Goal: Transaction & Acquisition: Download file/media

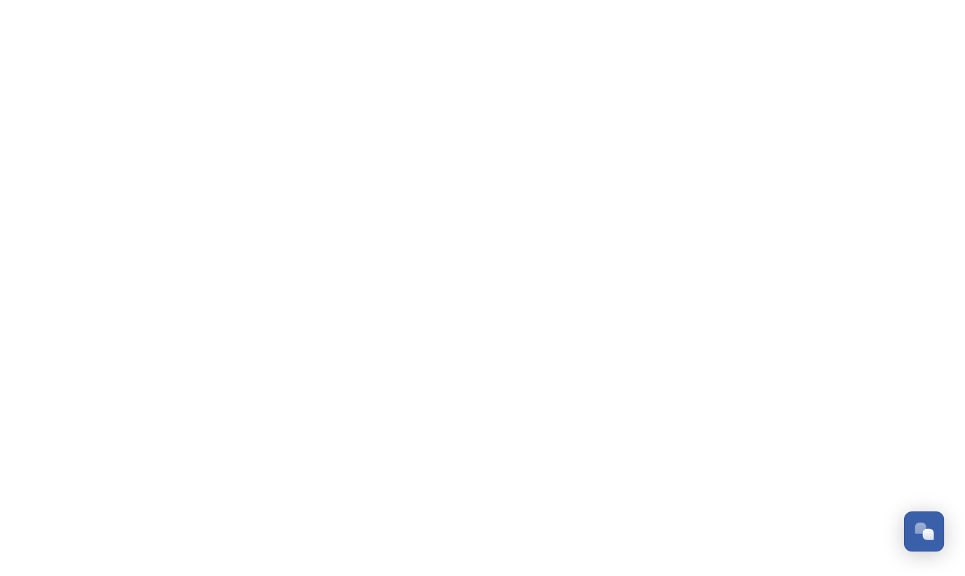
scroll to position [678, 0]
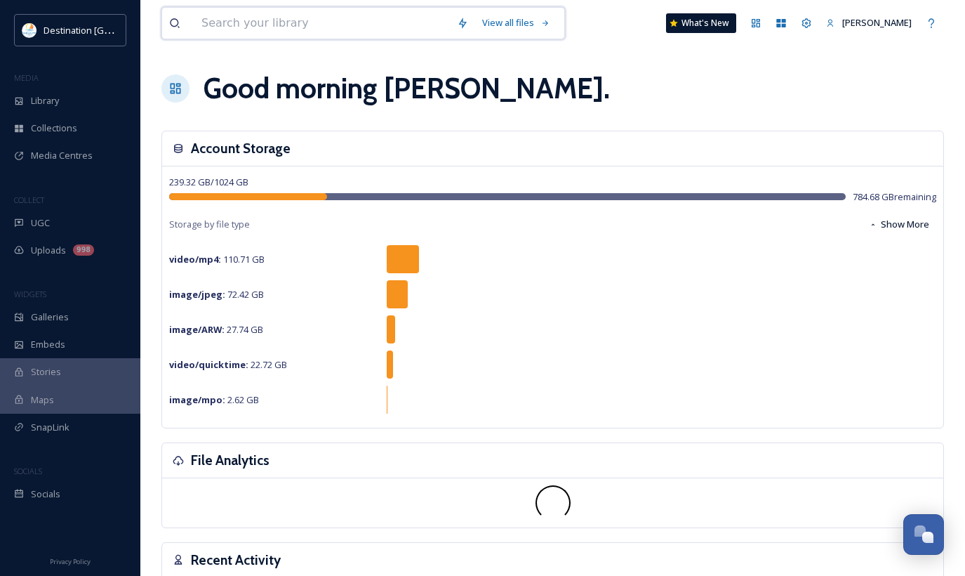
drag, startPoint x: 225, startPoint y: 25, endPoint x: 275, endPoint y: 25, distance: 50.6
click at [225, 25] on input at bounding box center [322, 23] width 256 height 31
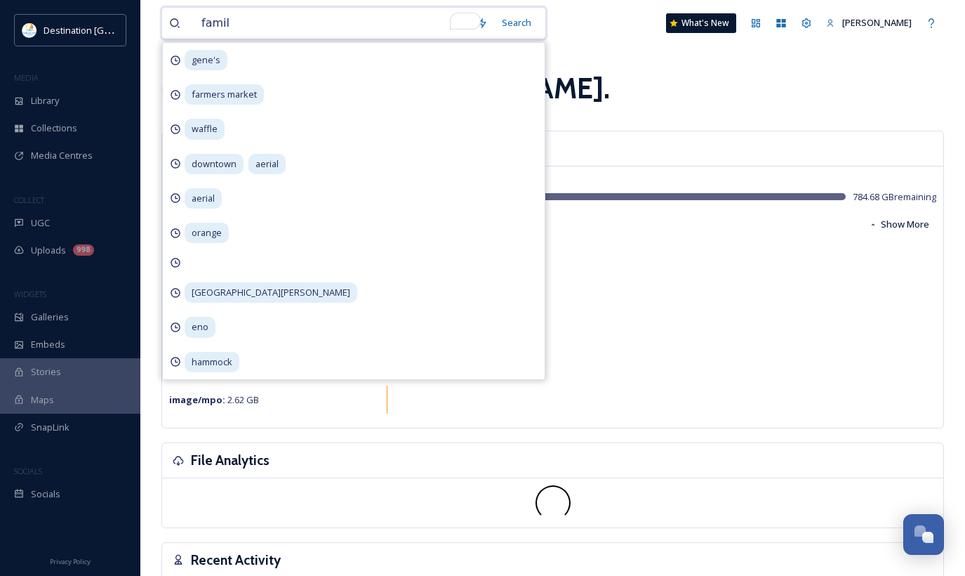
type input "family"
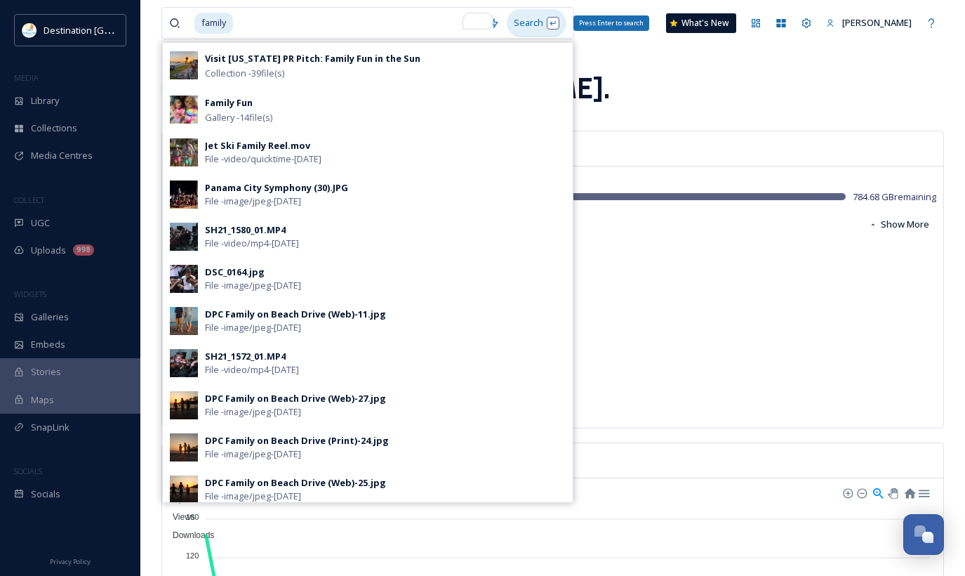
click at [547, 25] on div "Search Press Enter to search" at bounding box center [537, 22] width 60 height 27
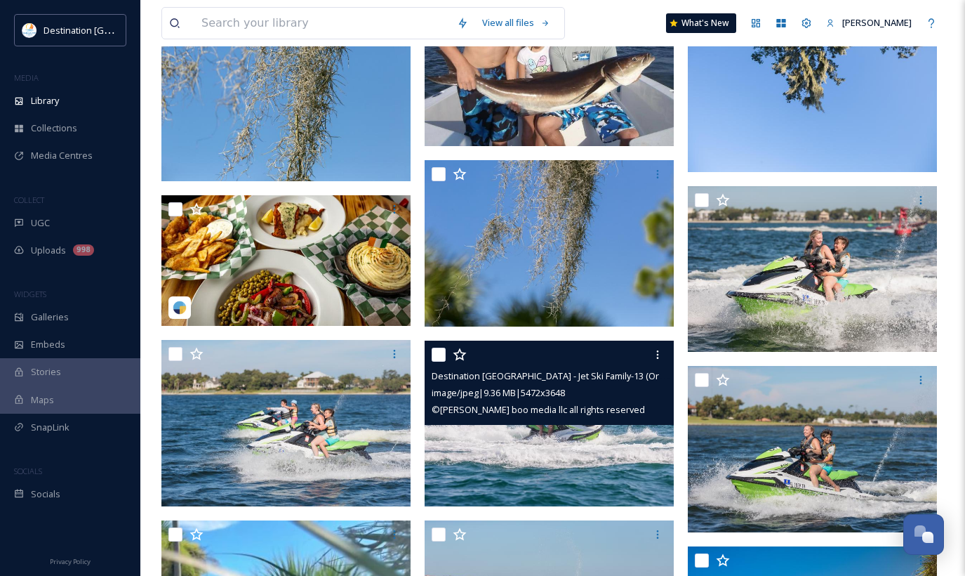
scroll to position [4985, 0]
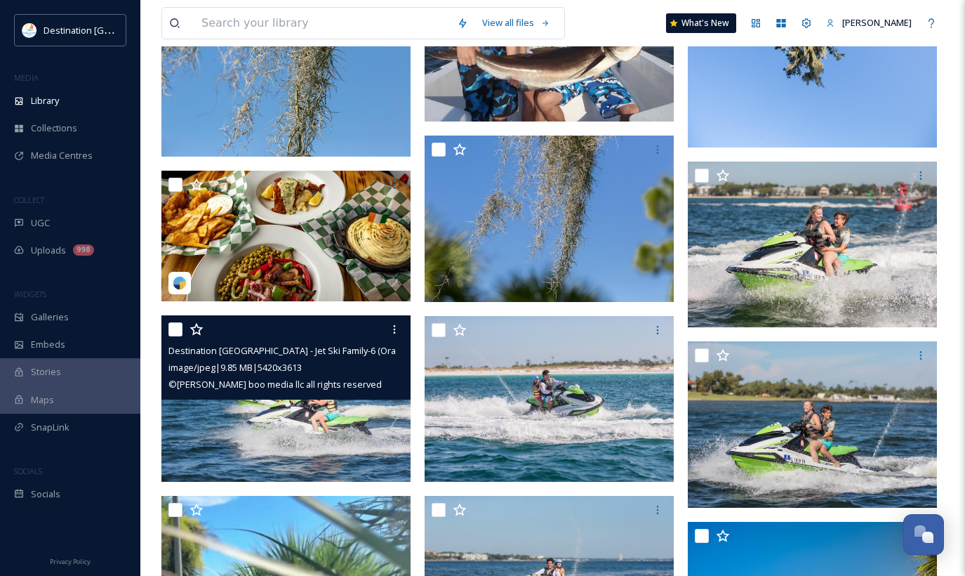
click at [371, 456] on img at bounding box center [285, 398] width 249 height 166
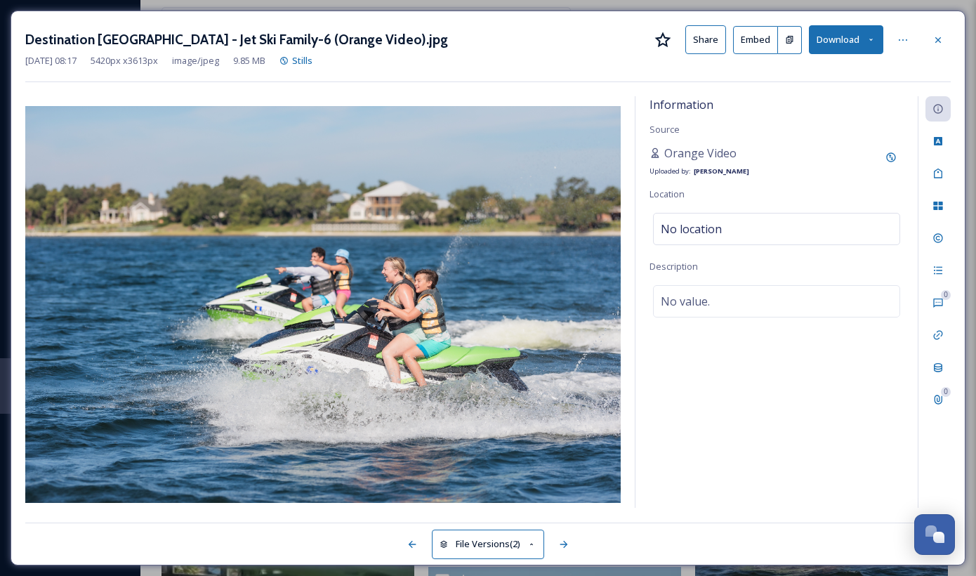
click at [872, 46] on button "Download" at bounding box center [846, 39] width 74 height 29
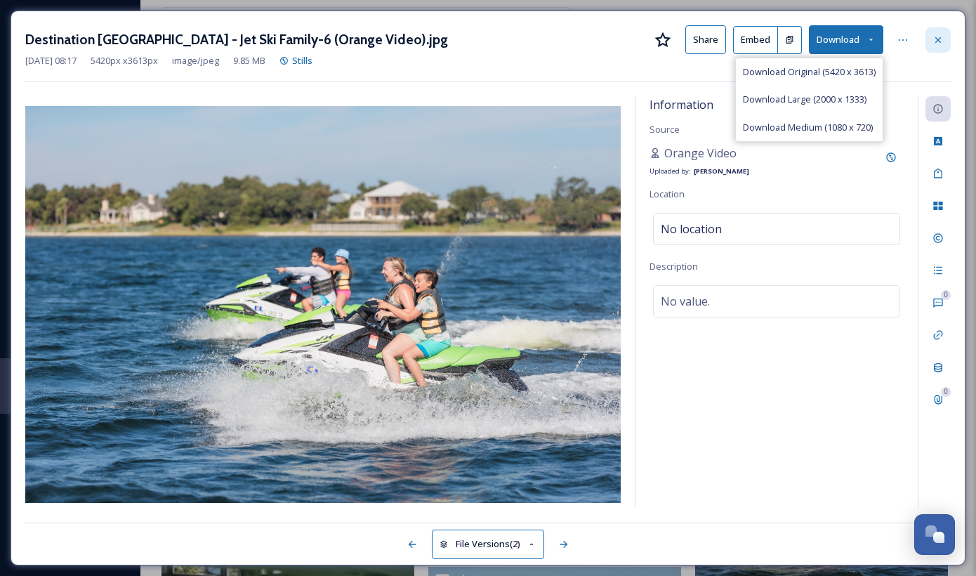
click at [935, 42] on icon at bounding box center [938, 40] width 6 height 6
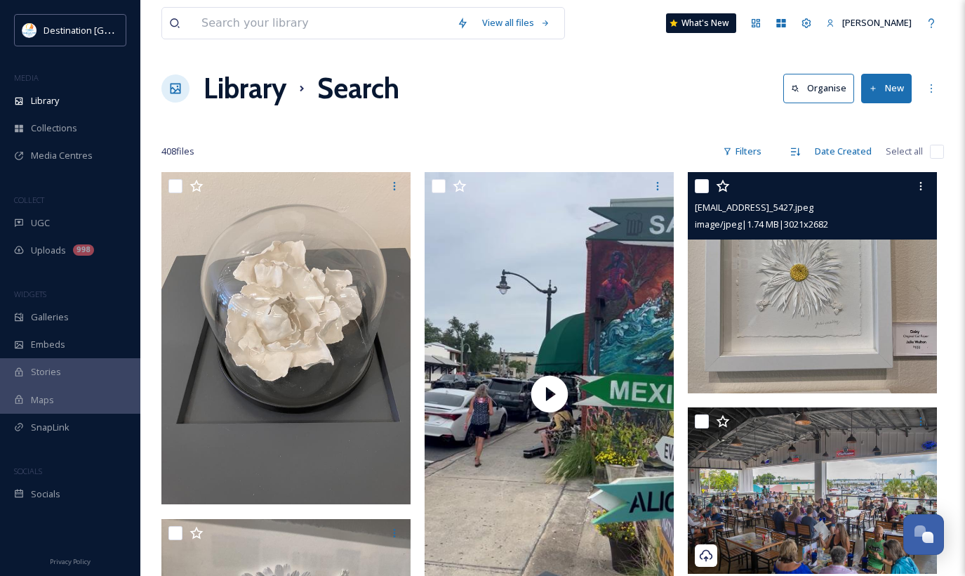
scroll to position [351, 0]
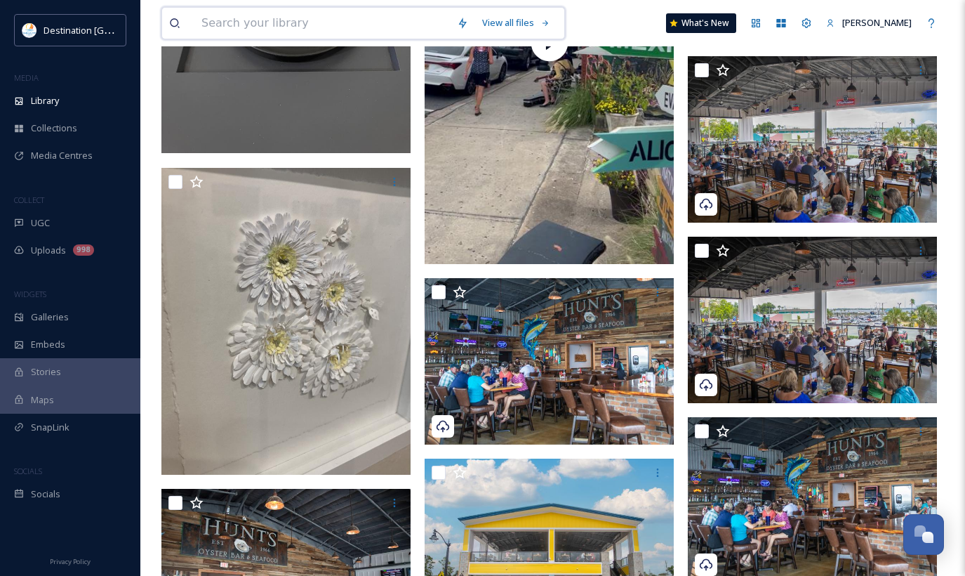
click at [228, 33] on input at bounding box center [322, 23] width 256 height 31
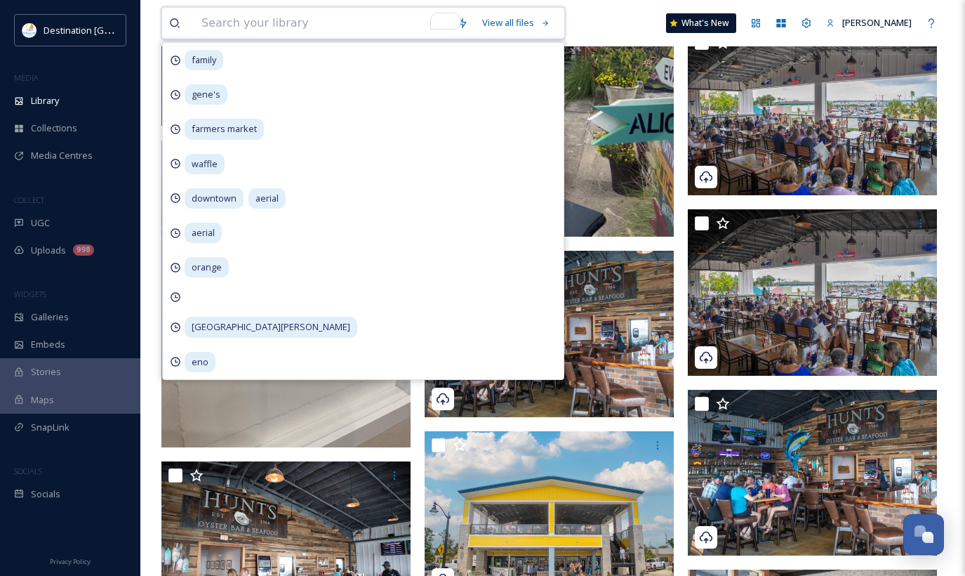
scroll to position [281, 0]
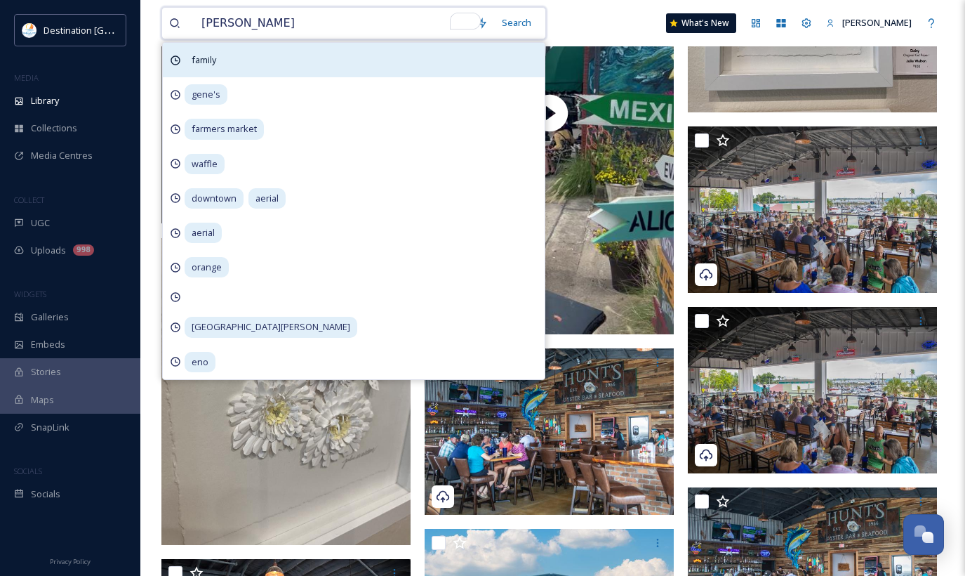
type input "papa [PERSON_NAME]"
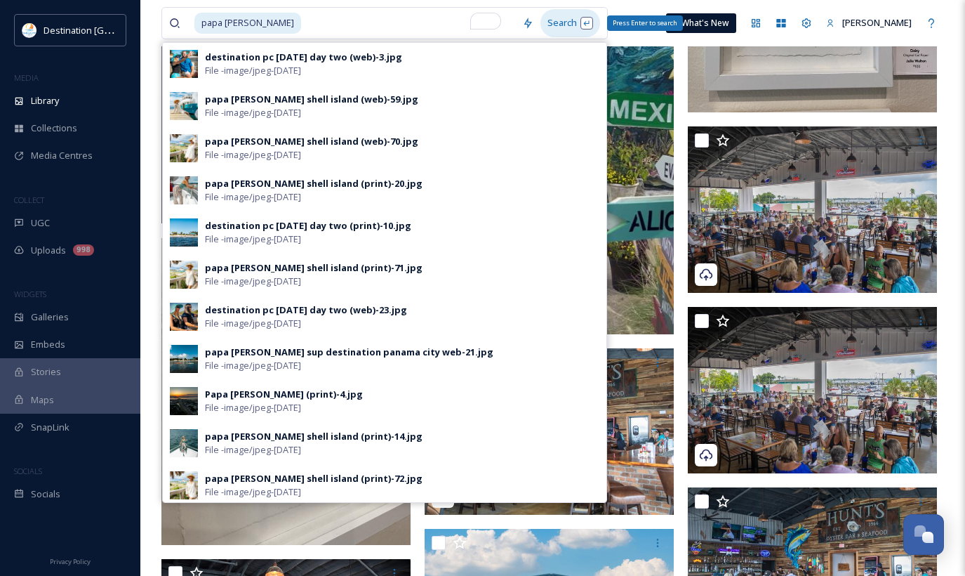
click at [543, 20] on div "Search Press Enter to search" at bounding box center [571, 22] width 60 height 27
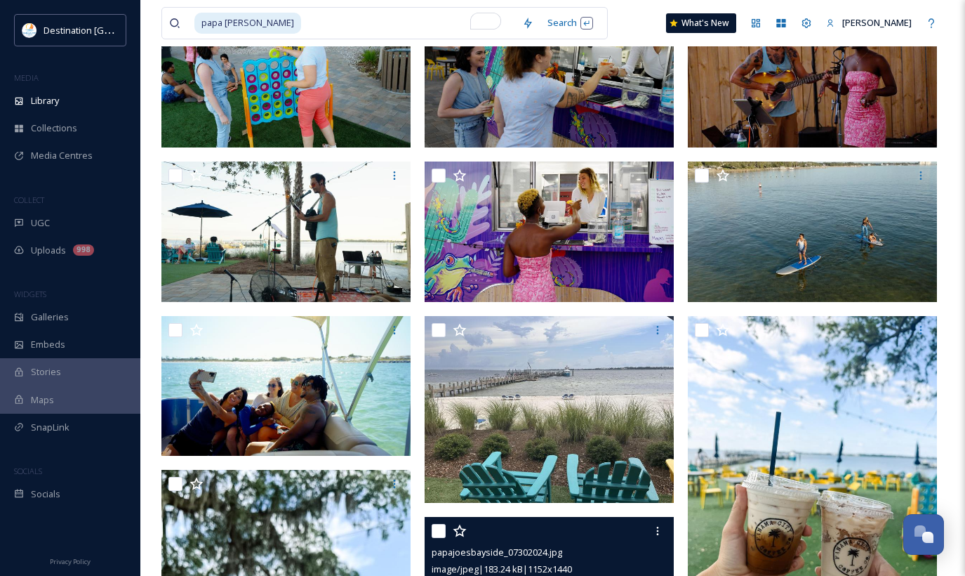
scroll to position [140, 0]
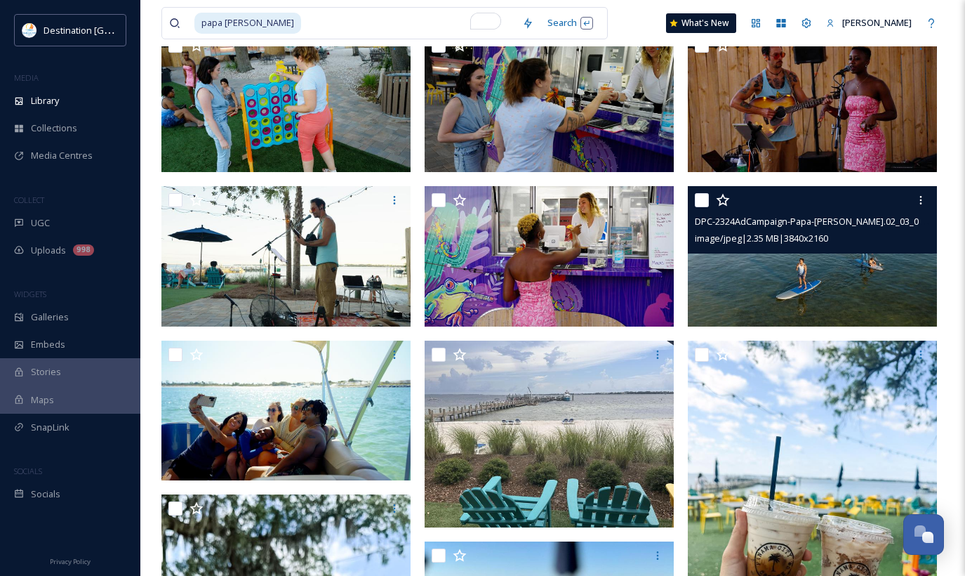
click at [830, 264] on img at bounding box center [812, 256] width 249 height 140
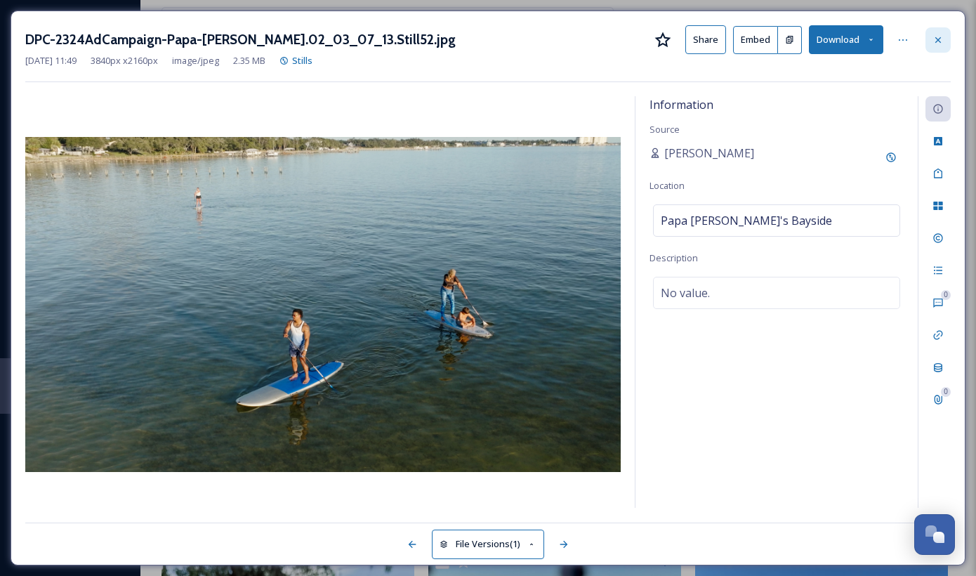
click at [927, 42] on div at bounding box center [937, 39] width 25 height 25
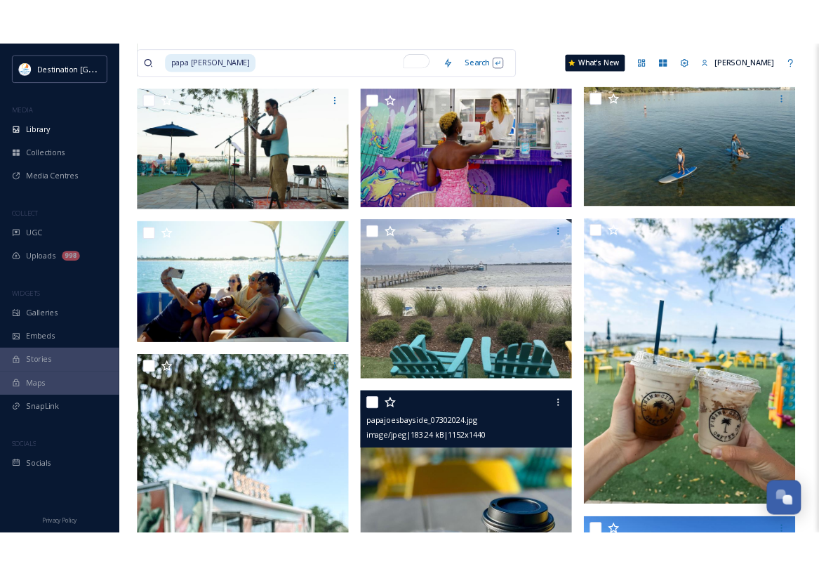
scroll to position [281, 0]
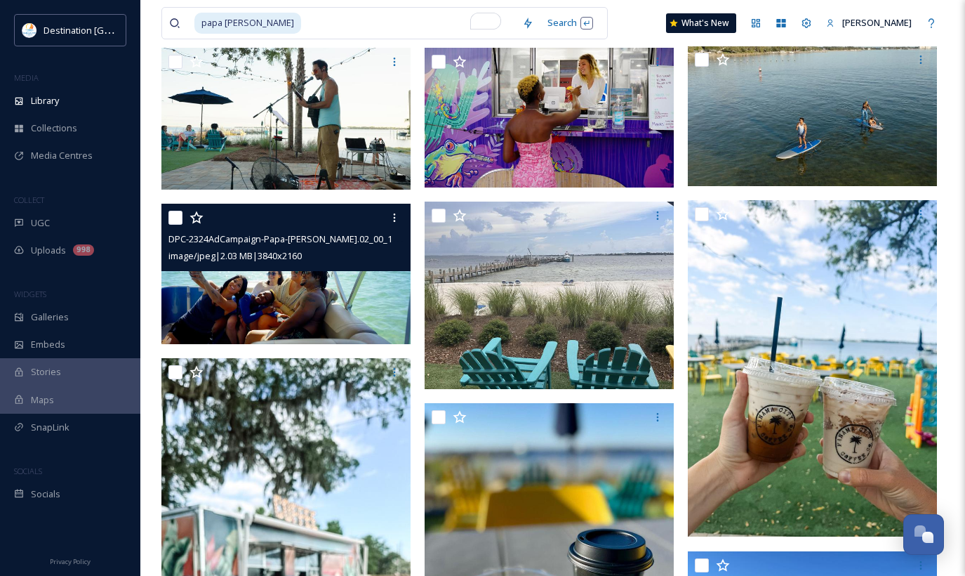
click at [336, 275] on img at bounding box center [285, 274] width 249 height 140
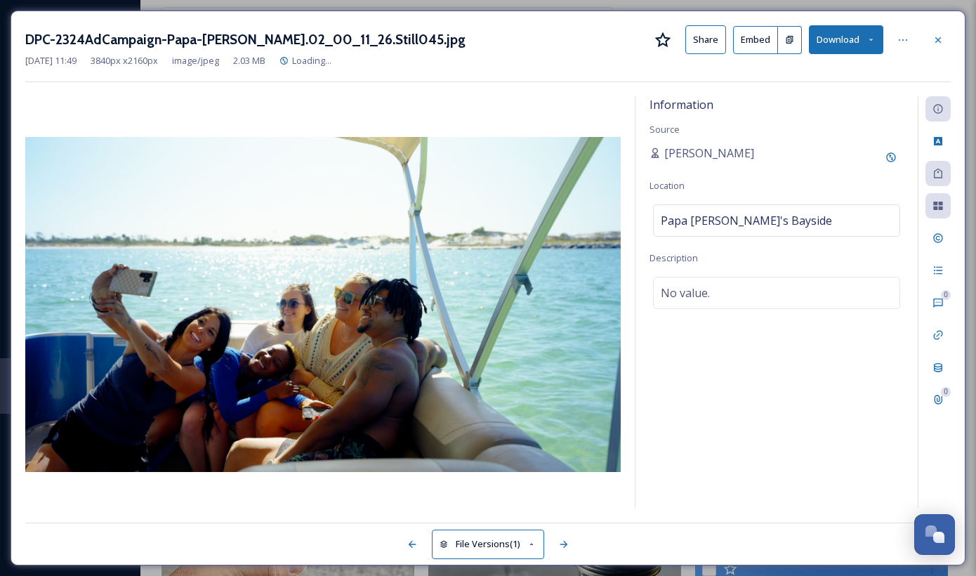
click at [864, 44] on button "Download" at bounding box center [846, 39] width 74 height 29
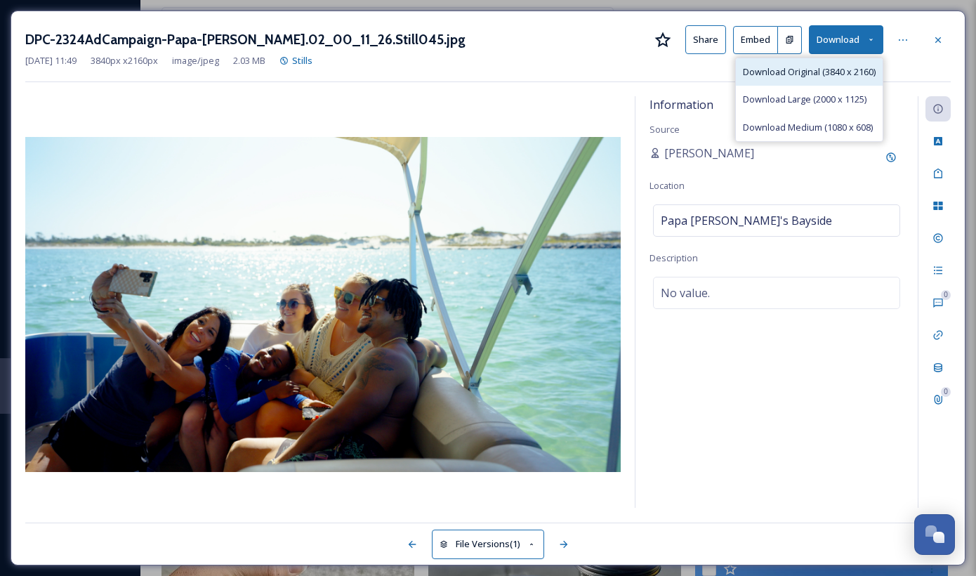
click at [826, 74] on span "Download Original (3840 x 2160)" at bounding box center [809, 71] width 133 height 13
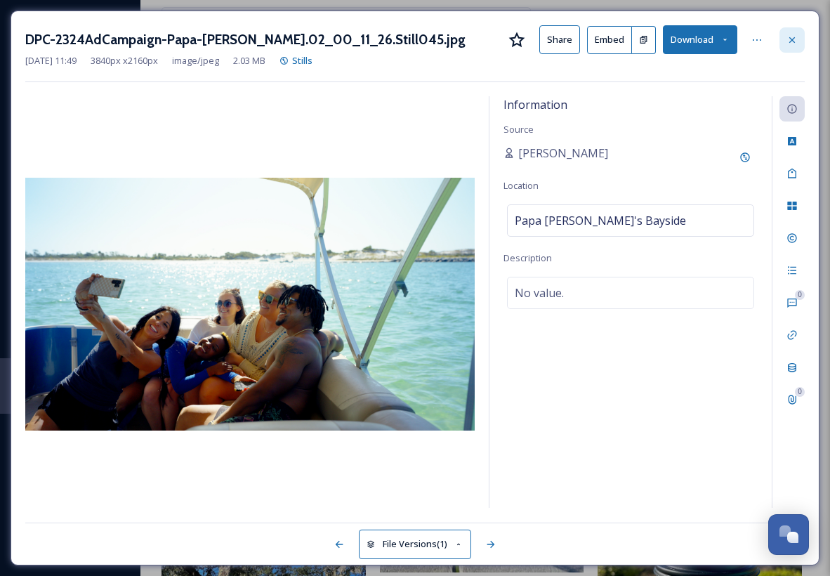
click at [793, 40] on icon at bounding box center [792, 40] width 6 height 6
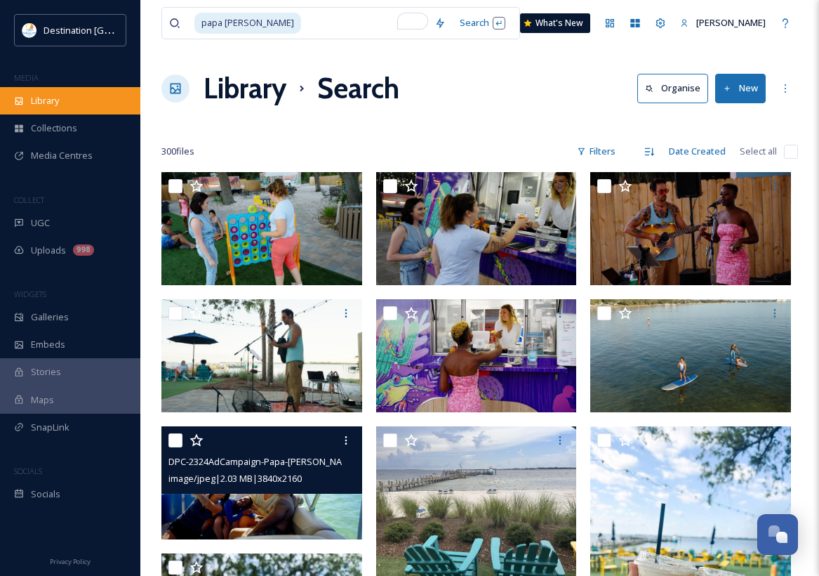
click at [44, 108] on div "Library" at bounding box center [70, 100] width 140 height 27
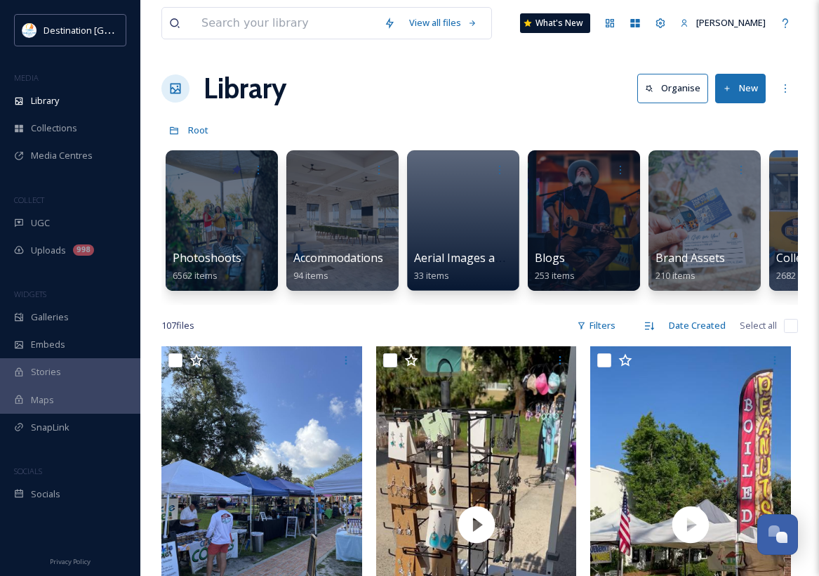
scroll to position [0, 1658]
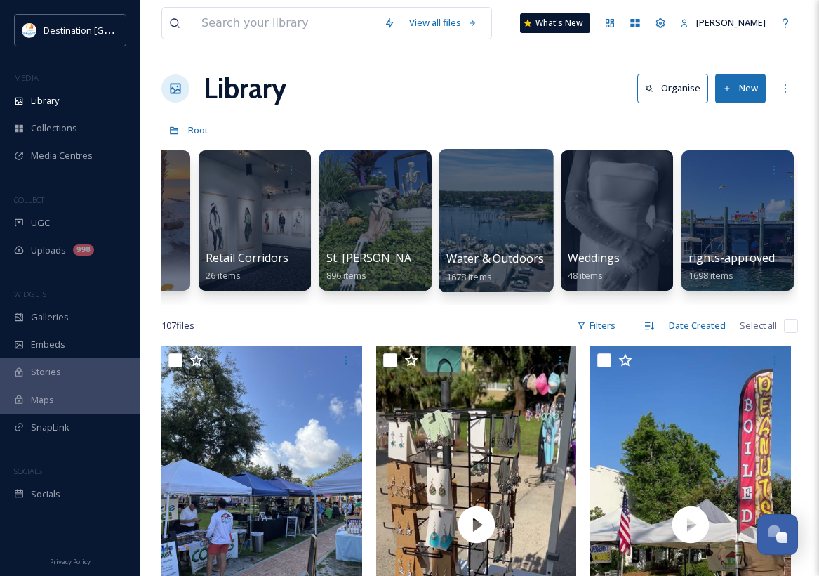
click at [470, 227] on div at bounding box center [496, 220] width 114 height 143
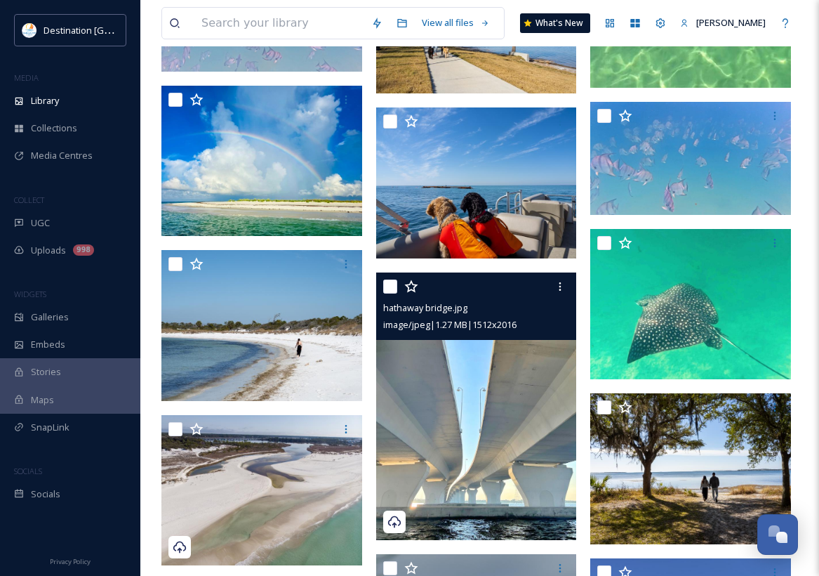
scroll to position [1053, 0]
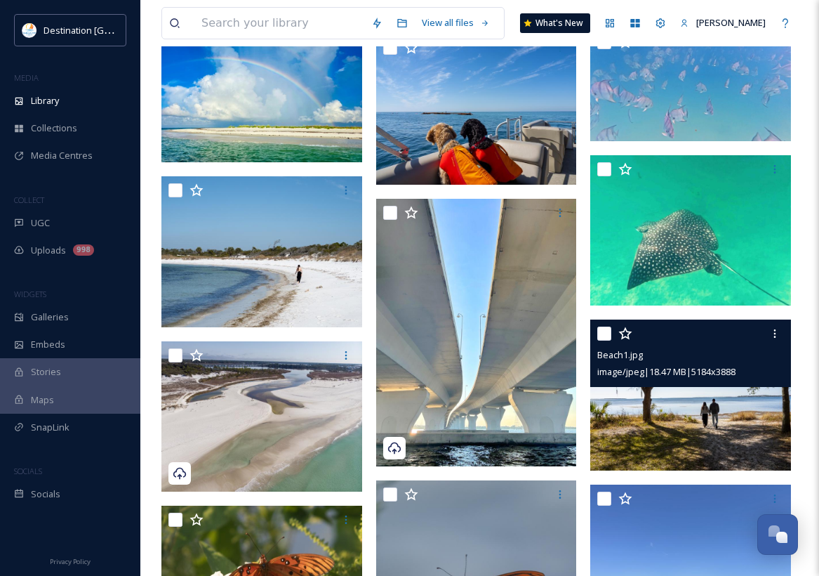
click at [710, 422] on img at bounding box center [690, 394] width 201 height 151
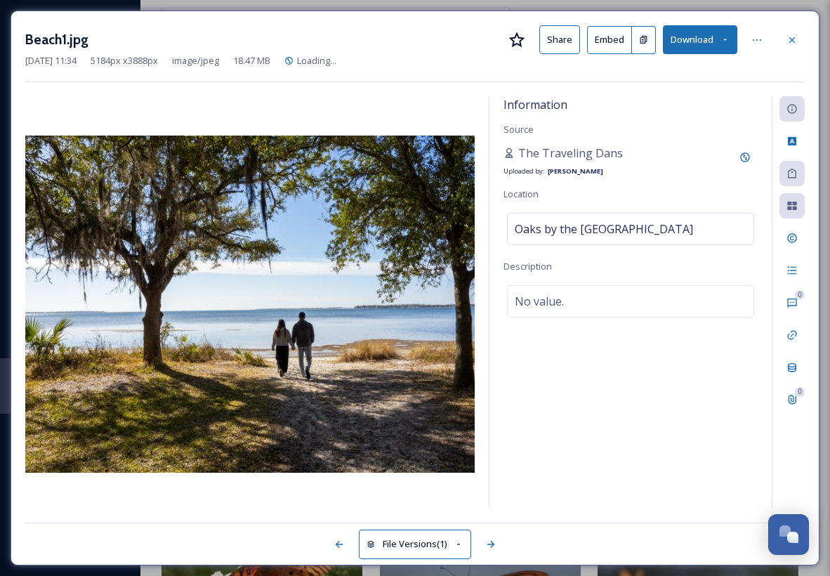
click at [724, 43] on icon at bounding box center [724, 39] width 9 height 9
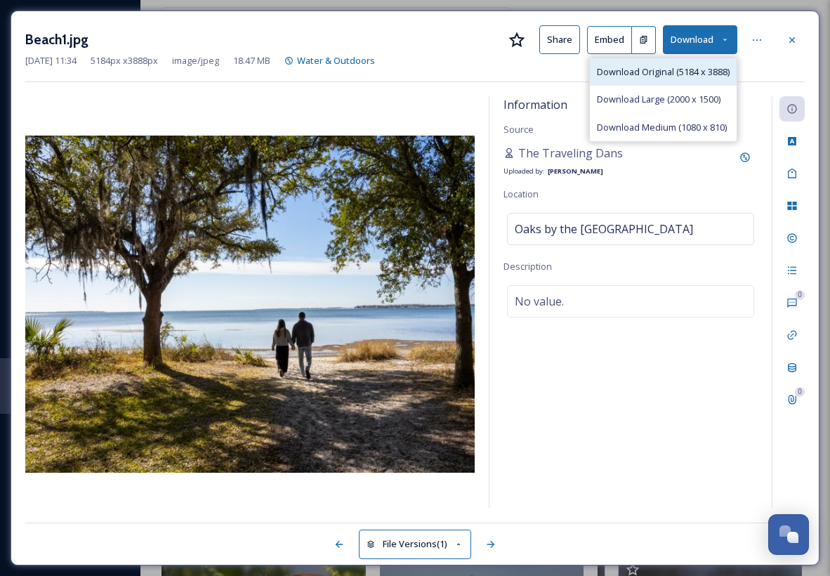
click at [673, 76] on span "Download Original (5184 x 3888)" at bounding box center [663, 71] width 133 height 13
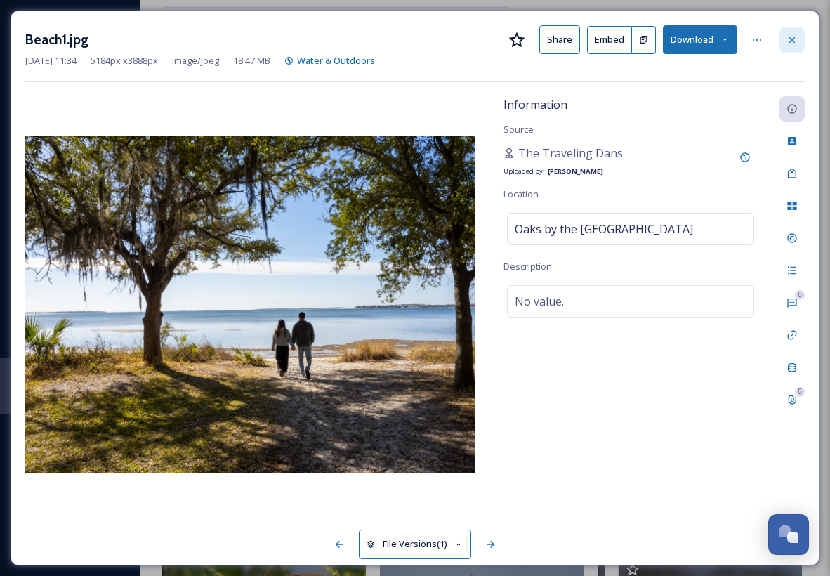
click at [788, 40] on icon at bounding box center [791, 39] width 11 height 11
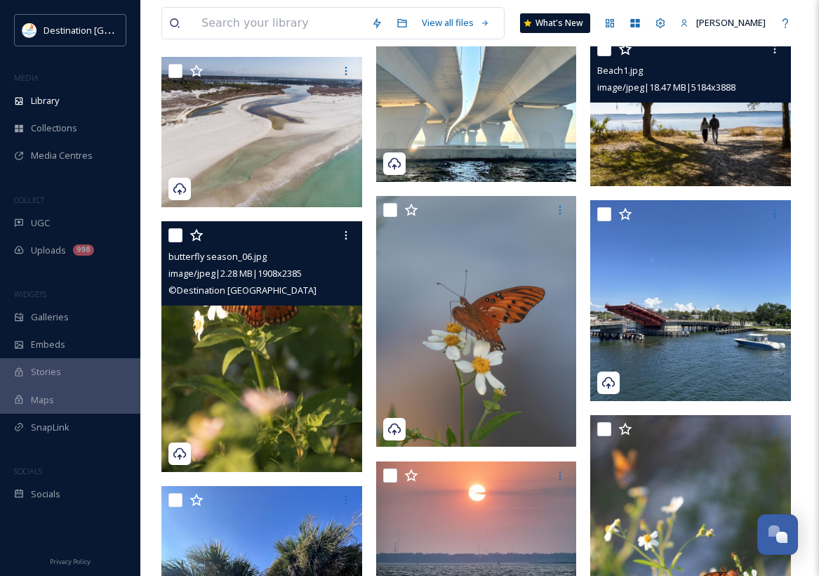
scroll to position [1334, 0]
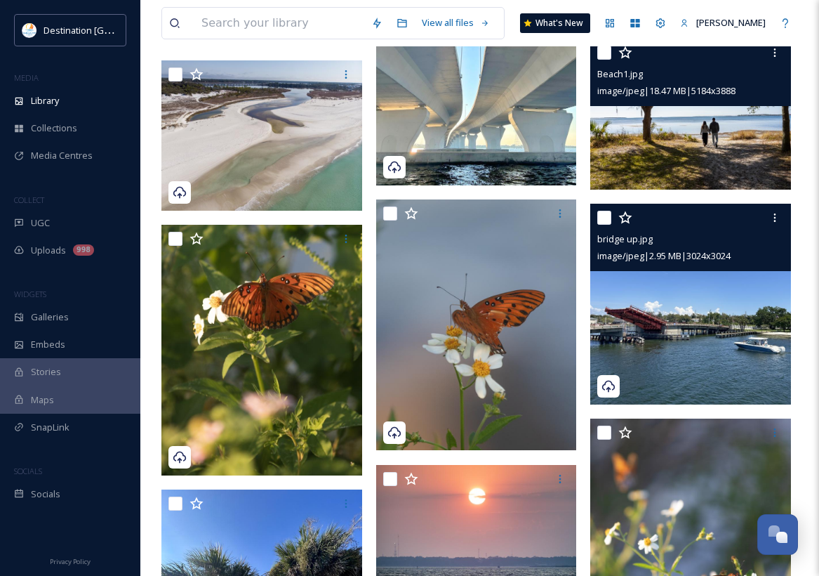
click at [722, 352] on img at bounding box center [690, 304] width 201 height 201
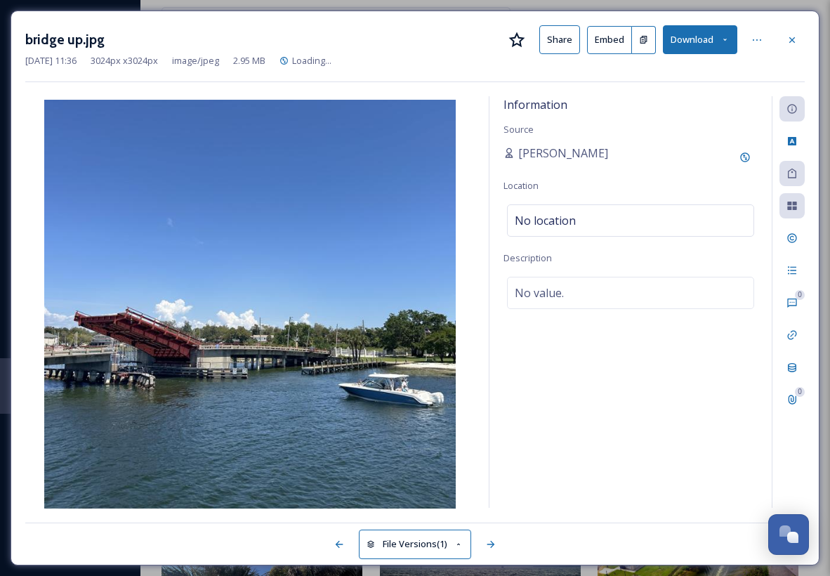
click at [715, 40] on button "Download" at bounding box center [700, 39] width 74 height 29
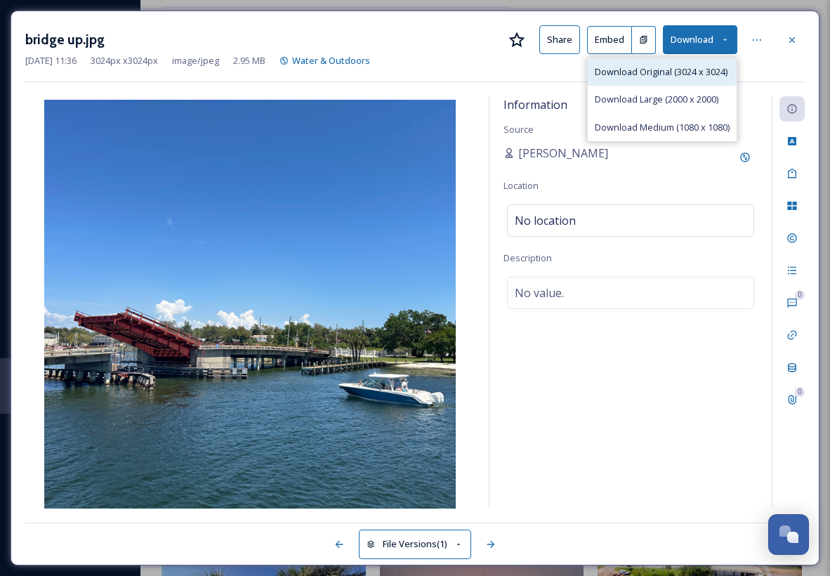
click at [668, 68] on span "Download Original (3024 x 3024)" at bounding box center [661, 71] width 133 height 13
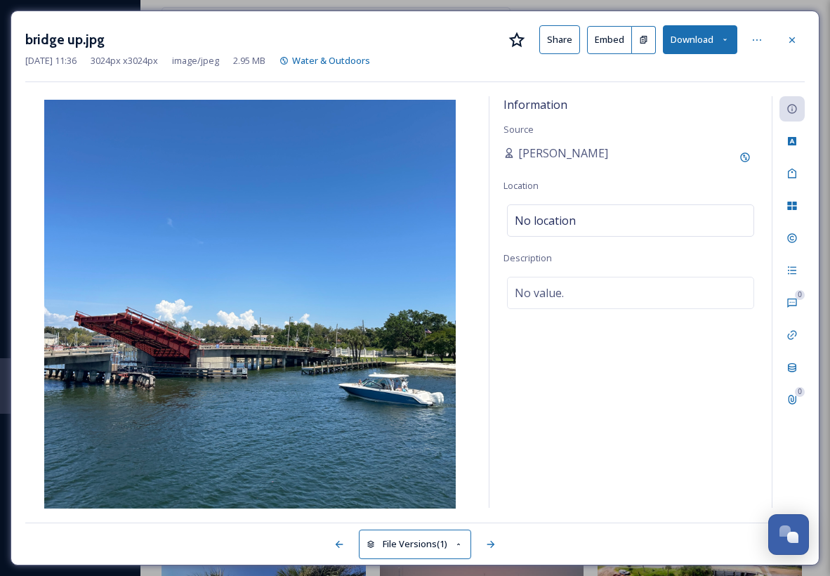
click at [403, 25] on div "bridge up.jpg Share Embed Download [DATE] 11:36 3024 px x 3024 px image/jpeg 2.…" at bounding box center [415, 288] width 809 height 555
click at [788, 41] on icon at bounding box center [791, 39] width 11 height 11
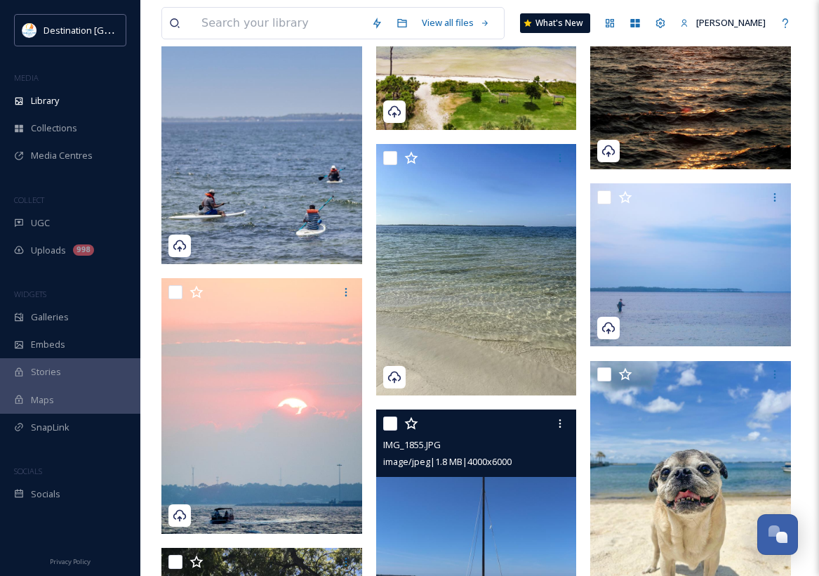
scroll to position [2317, 0]
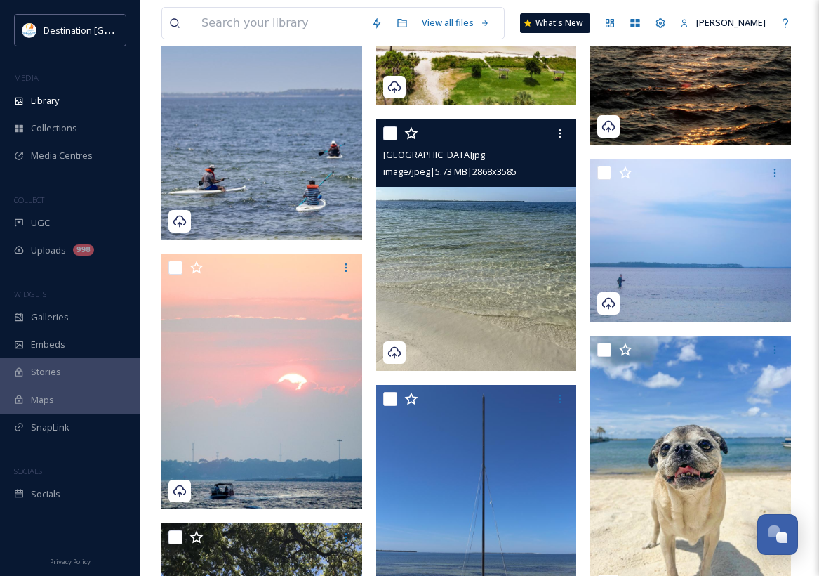
click at [498, 227] on img at bounding box center [476, 244] width 201 height 251
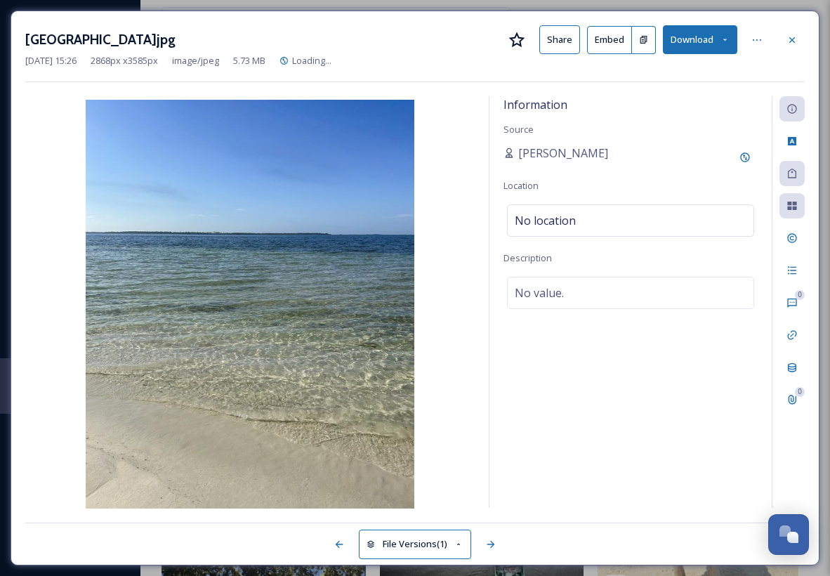
click at [725, 45] on button "Download" at bounding box center [700, 39] width 74 height 29
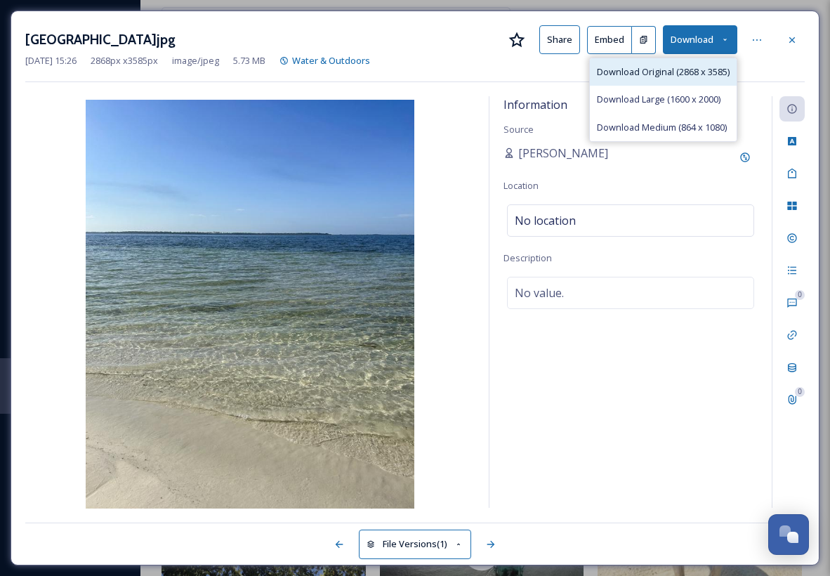
click at [666, 70] on span "Download Original (2868 x 3585)" at bounding box center [663, 71] width 133 height 13
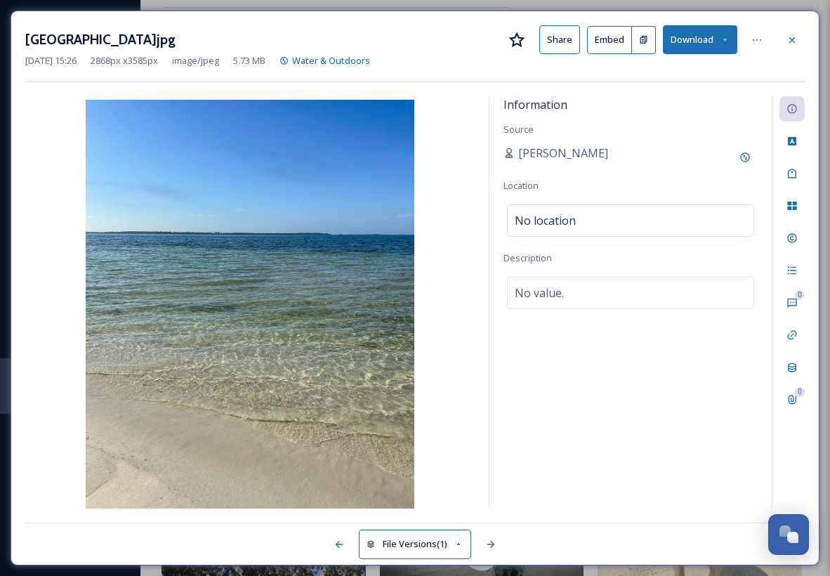
click at [793, 39] on icon at bounding box center [791, 39] width 11 height 11
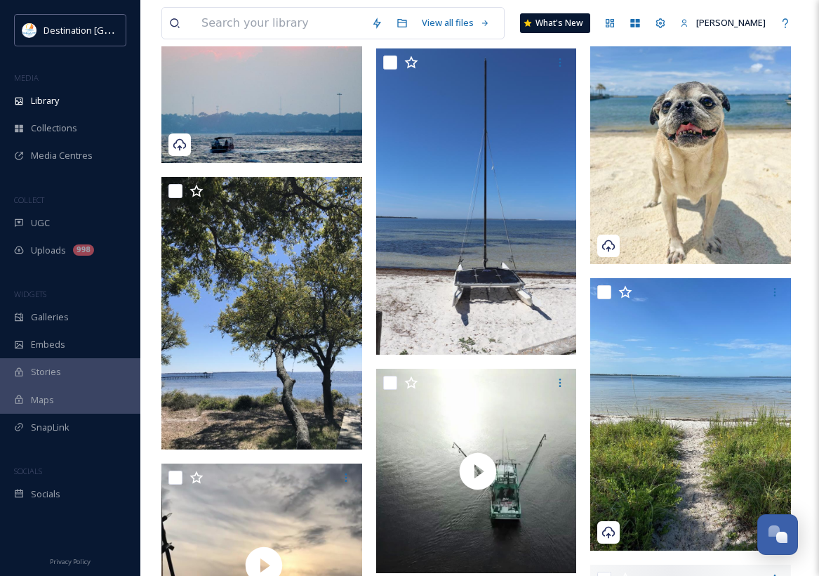
scroll to position [2668, 0]
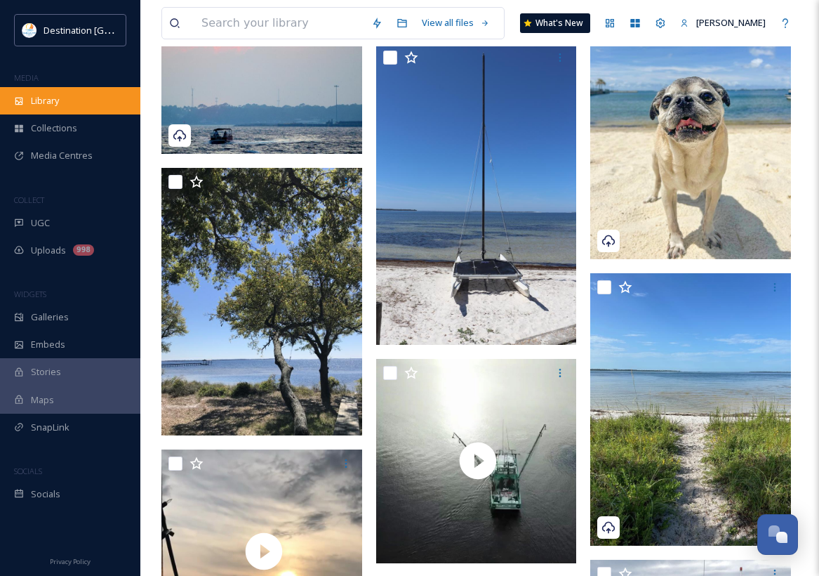
click at [48, 100] on span "Library" at bounding box center [45, 100] width 28 height 13
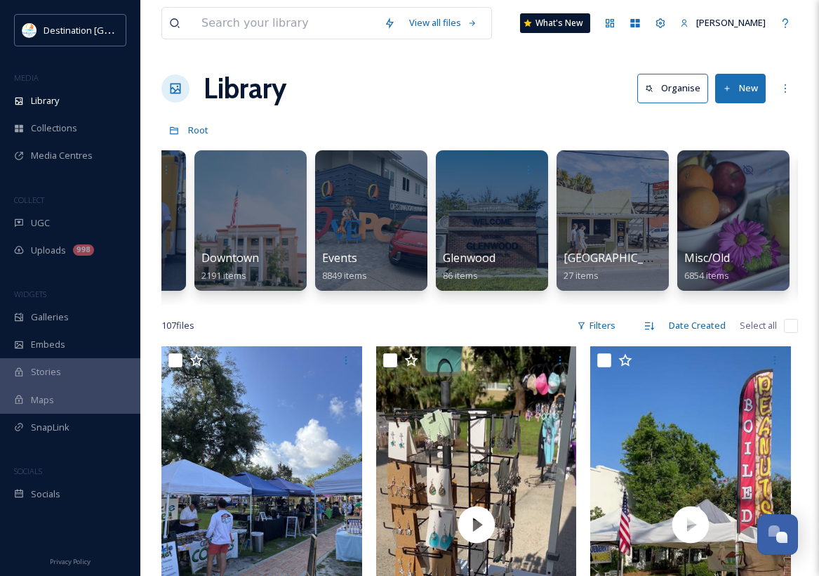
scroll to position [0, 678]
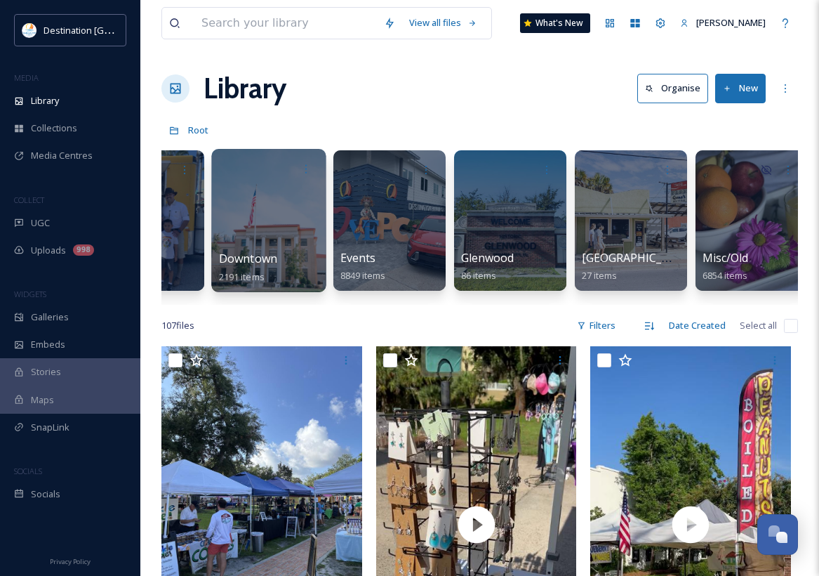
click at [274, 236] on div at bounding box center [268, 220] width 114 height 143
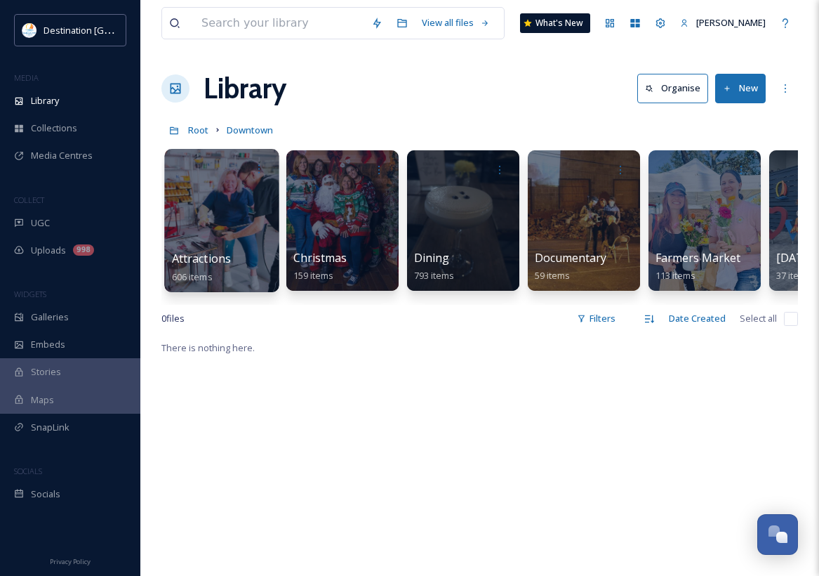
click at [218, 244] on div at bounding box center [221, 220] width 114 height 143
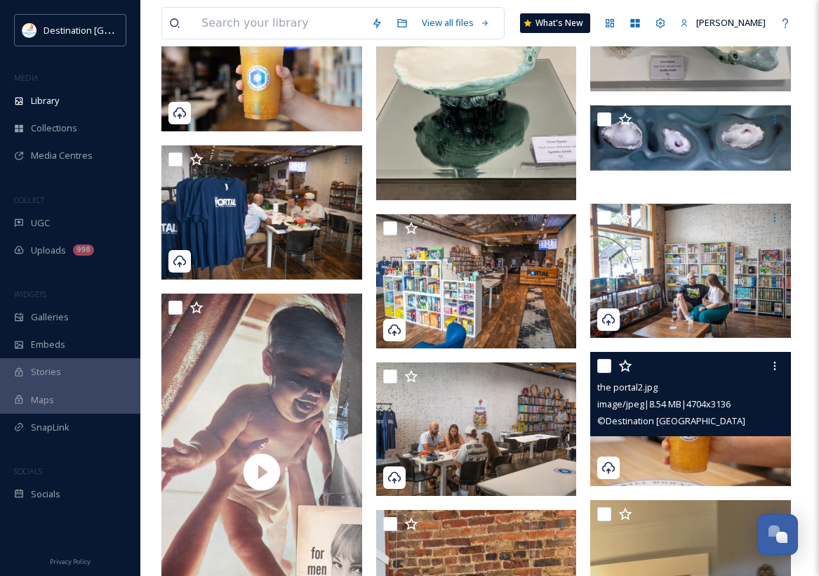
scroll to position [2247, 0]
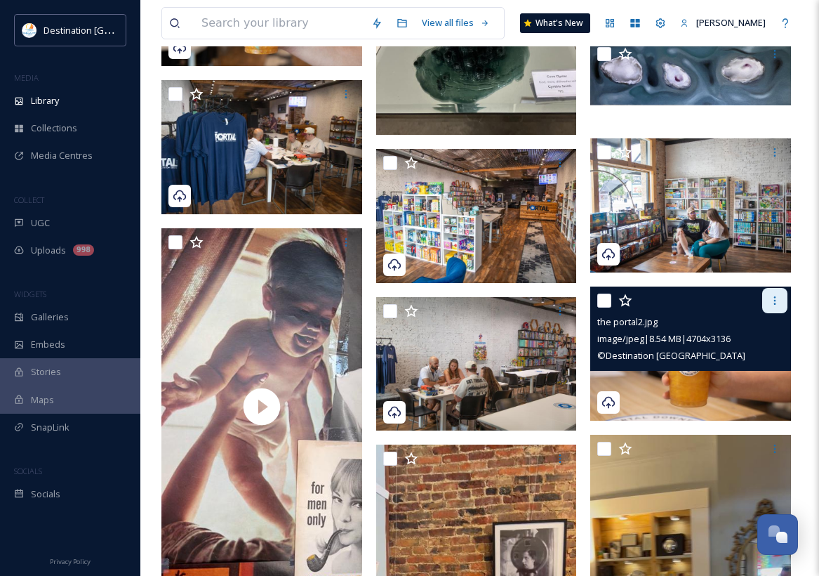
click at [781, 296] on div at bounding box center [775, 300] width 25 height 25
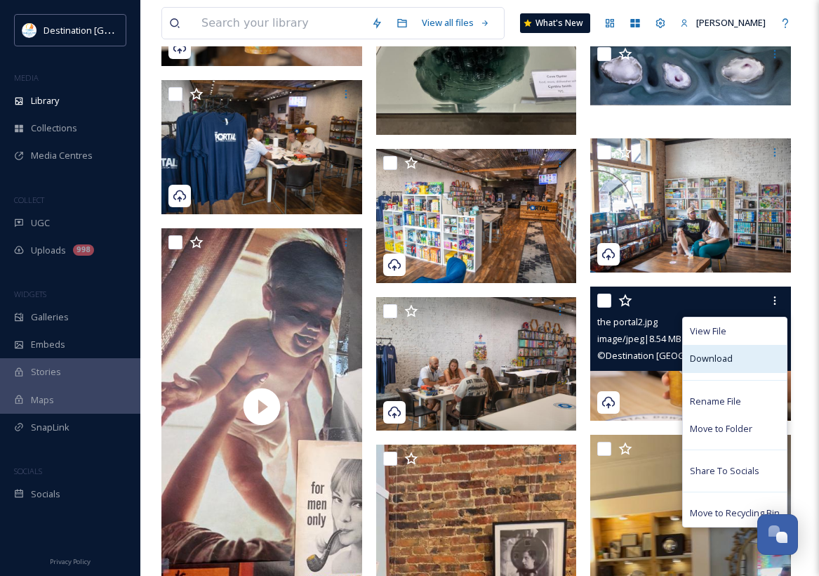
click at [701, 353] on span "Download" at bounding box center [711, 358] width 43 height 13
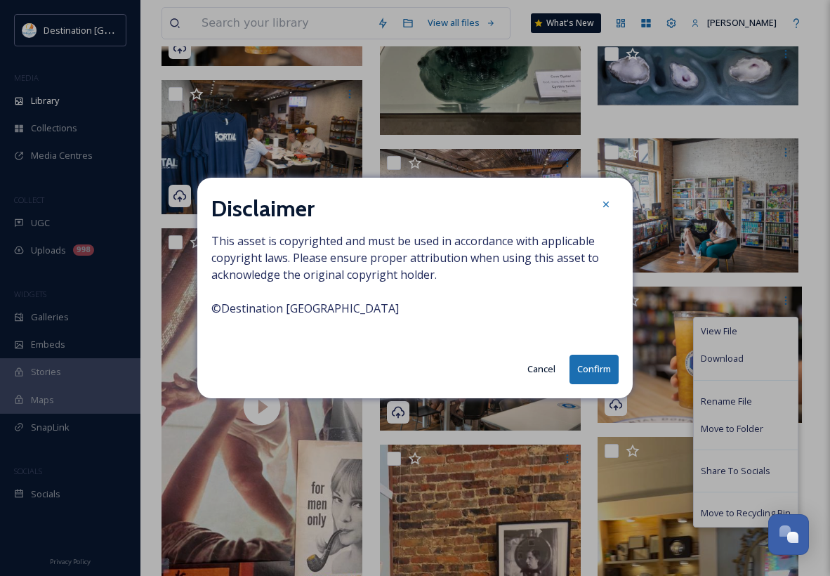
click at [586, 365] on button "Confirm" at bounding box center [593, 369] width 49 height 29
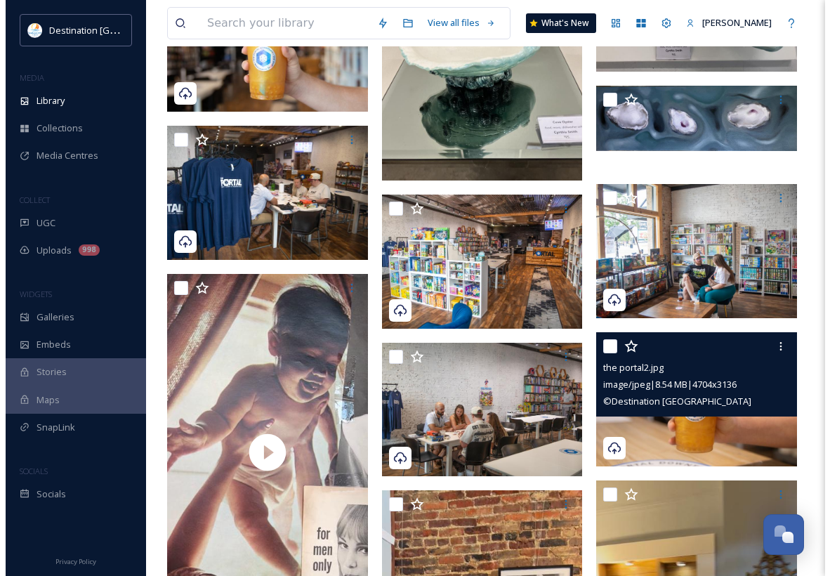
scroll to position [2177, 0]
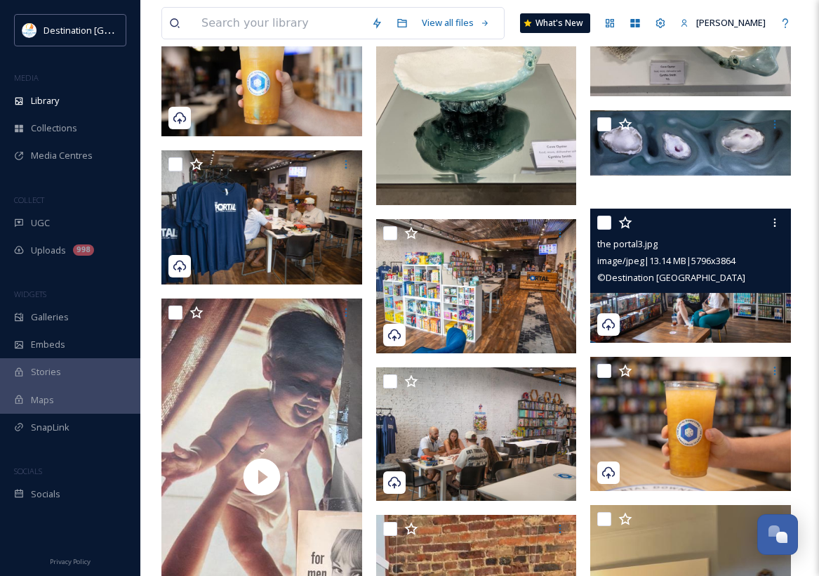
click at [683, 317] on img at bounding box center [690, 276] width 201 height 134
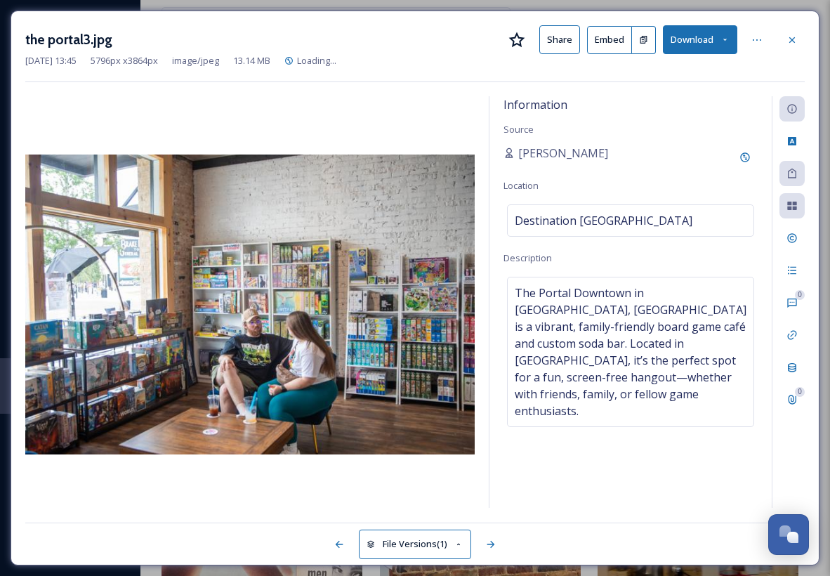
click at [722, 45] on button "Download" at bounding box center [700, 39] width 74 height 29
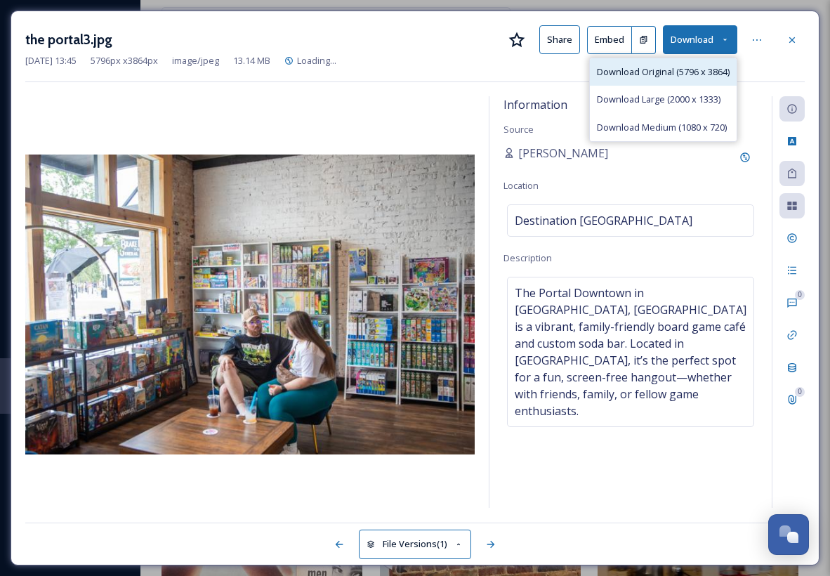
click at [686, 77] on span "Download Original (5796 x 3864)" at bounding box center [663, 71] width 133 height 13
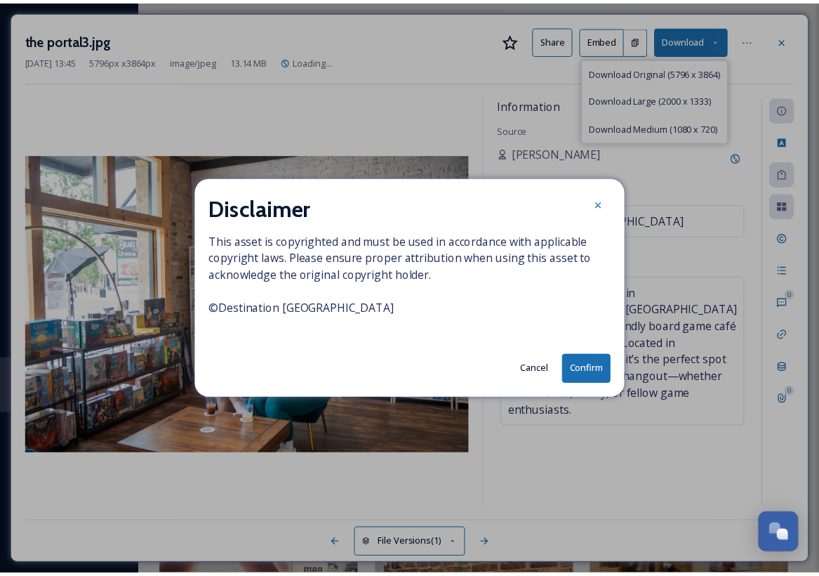
scroll to position [2210, 0]
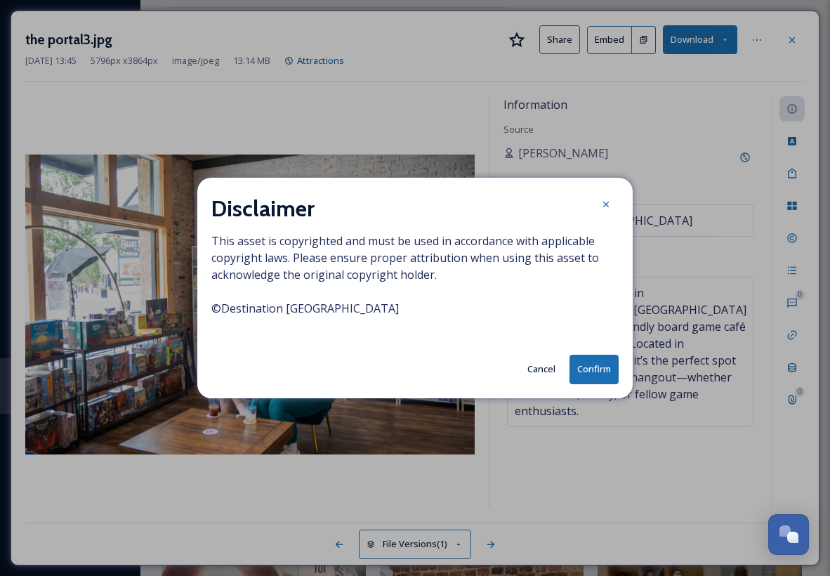
click at [593, 369] on button "Confirm" at bounding box center [593, 369] width 49 height 29
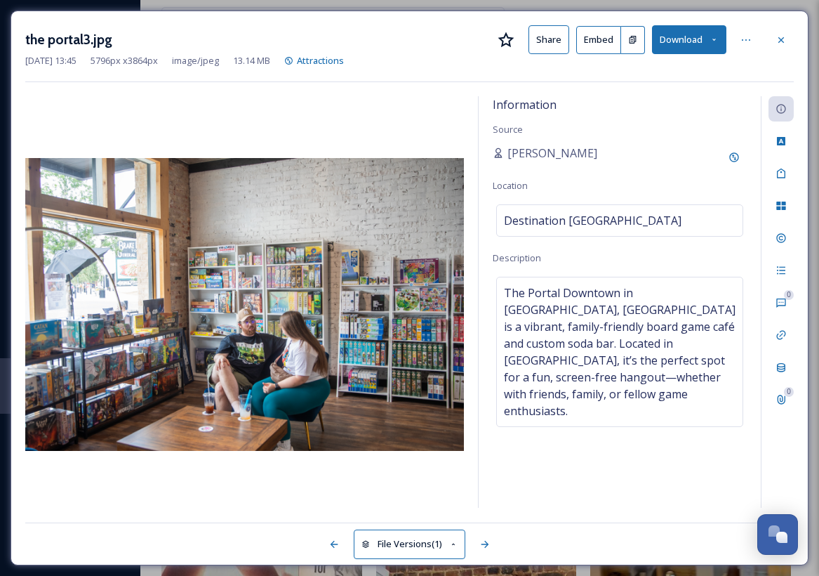
drag, startPoint x: 235, startPoint y: 154, endPoint x: 251, endPoint y: 136, distance: 23.4
click at [235, 154] on div at bounding box center [244, 302] width 439 height 412
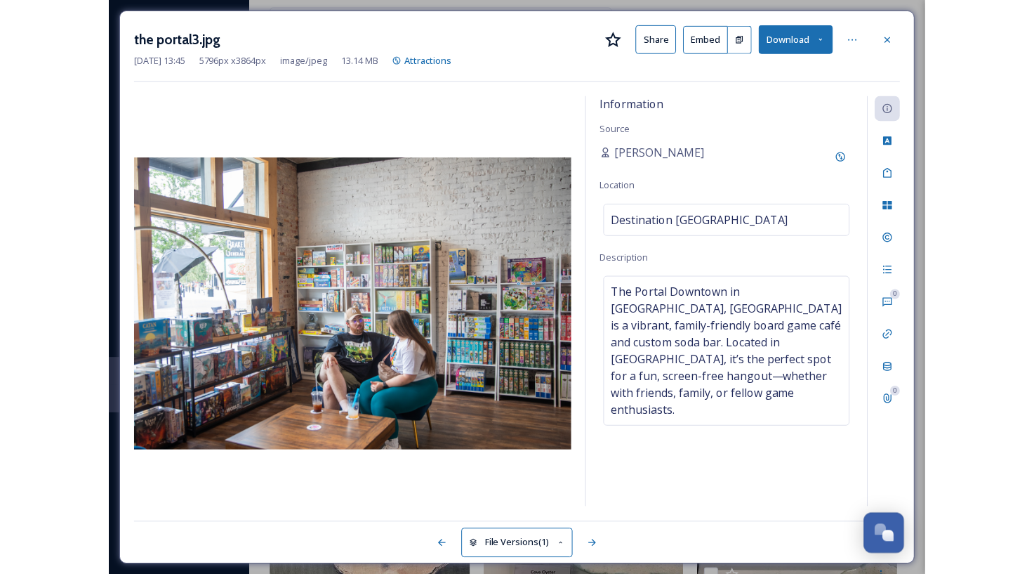
scroll to position [2841, 0]
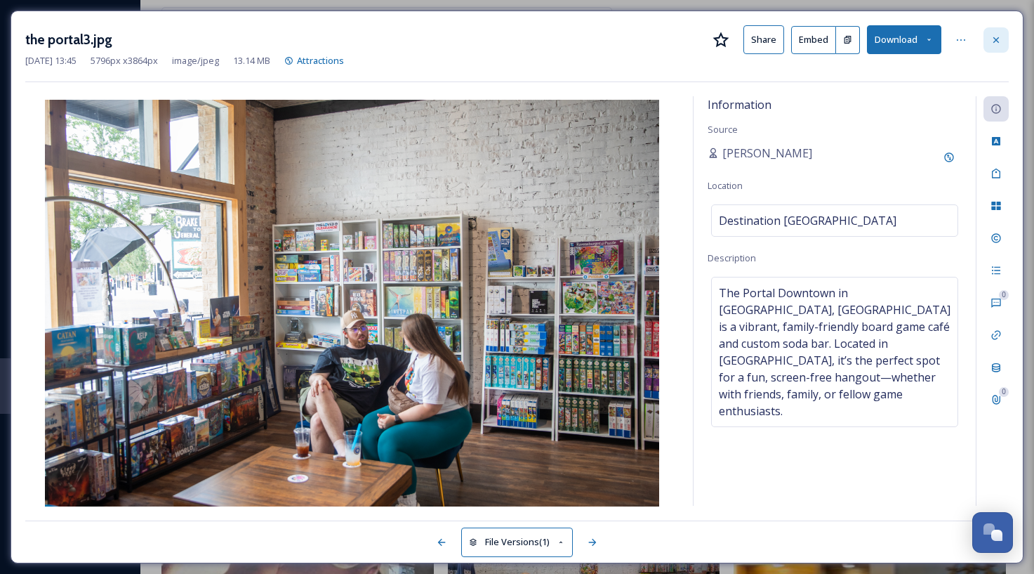
click at [975, 39] on icon at bounding box center [996, 39] width 11 height 11
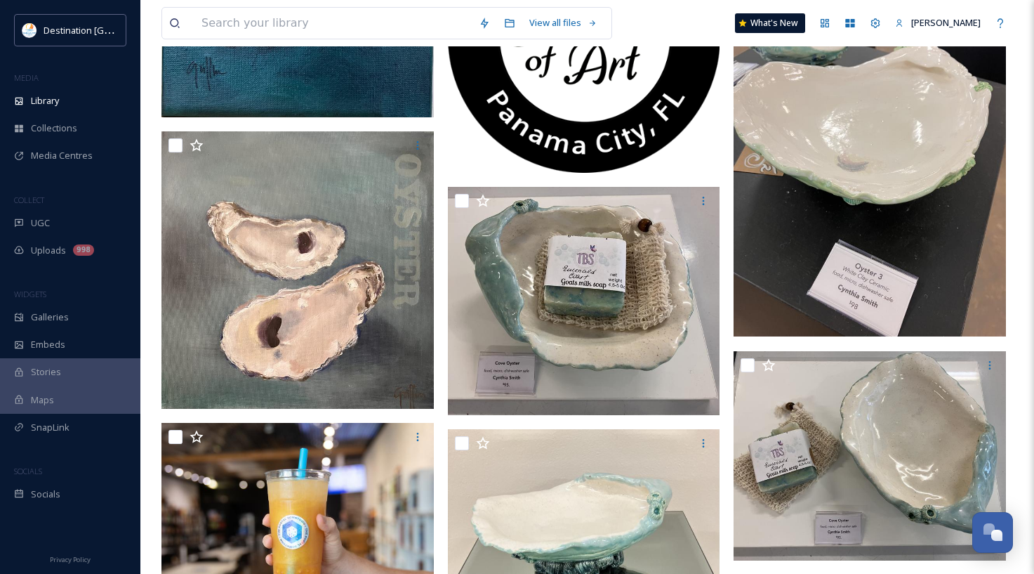
scroll to position [2349, 0]
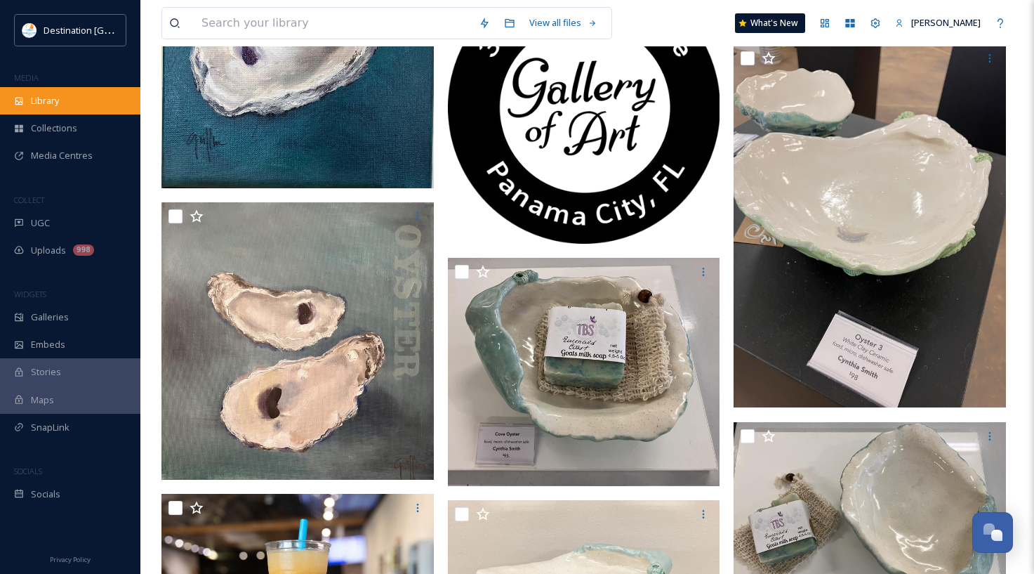
click at [25, 100] on div "Library" at bounding box center [70, 100] width 140 height 27
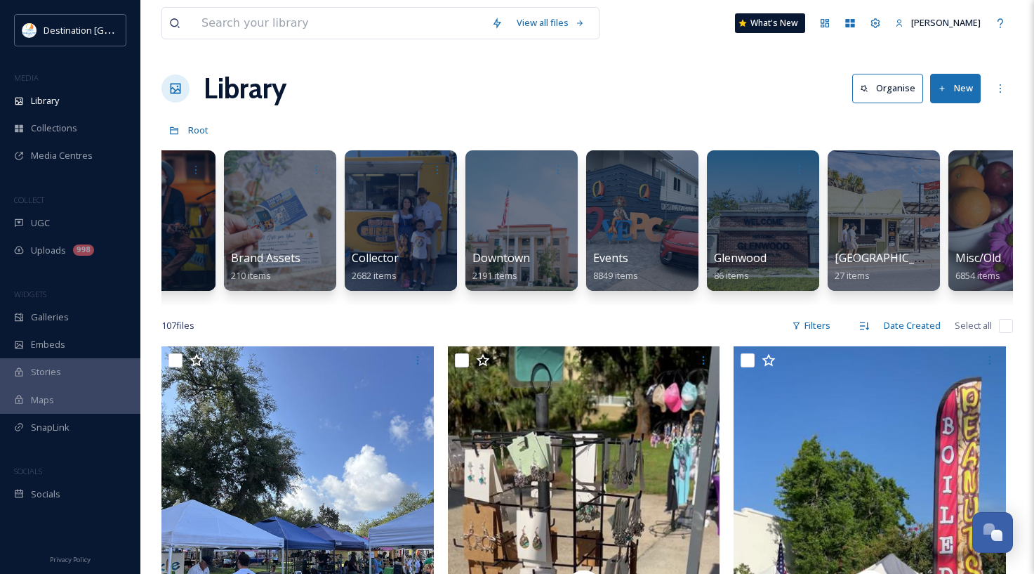
scroll to position [0, 431]
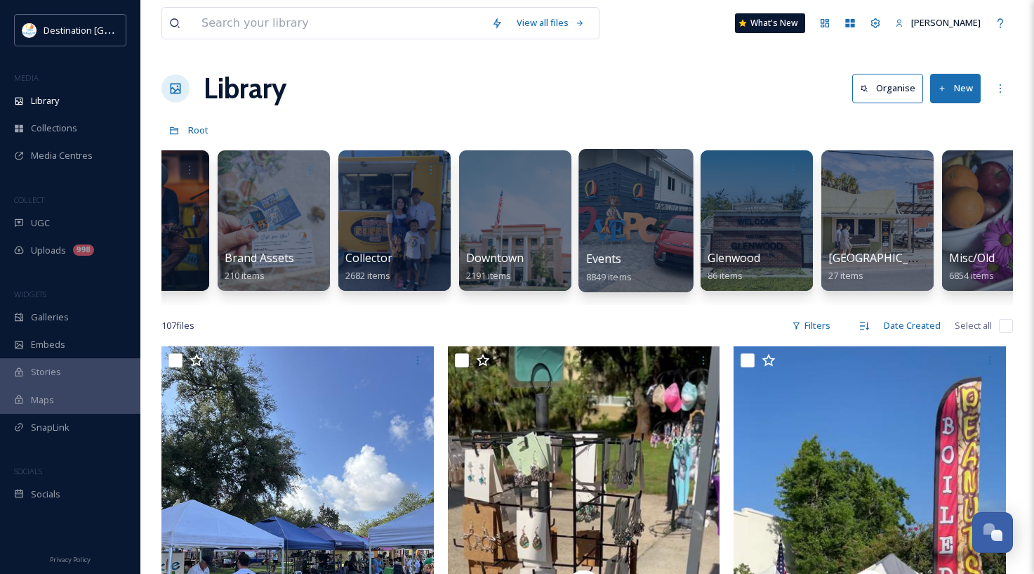
click at [628, 246] on div at bounding box center [636, 220] width 114 height 143
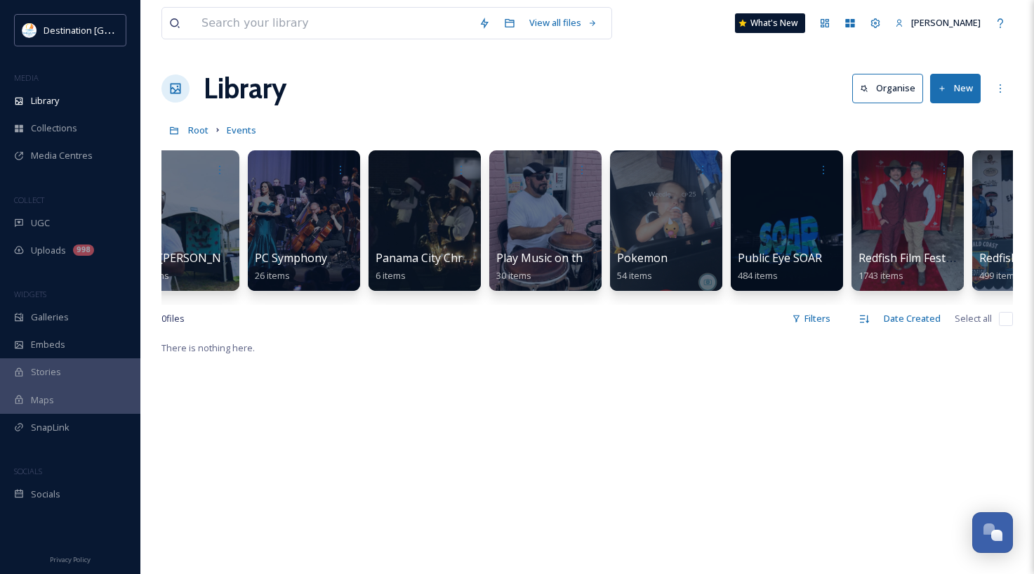
scroll to position [0, 3999]
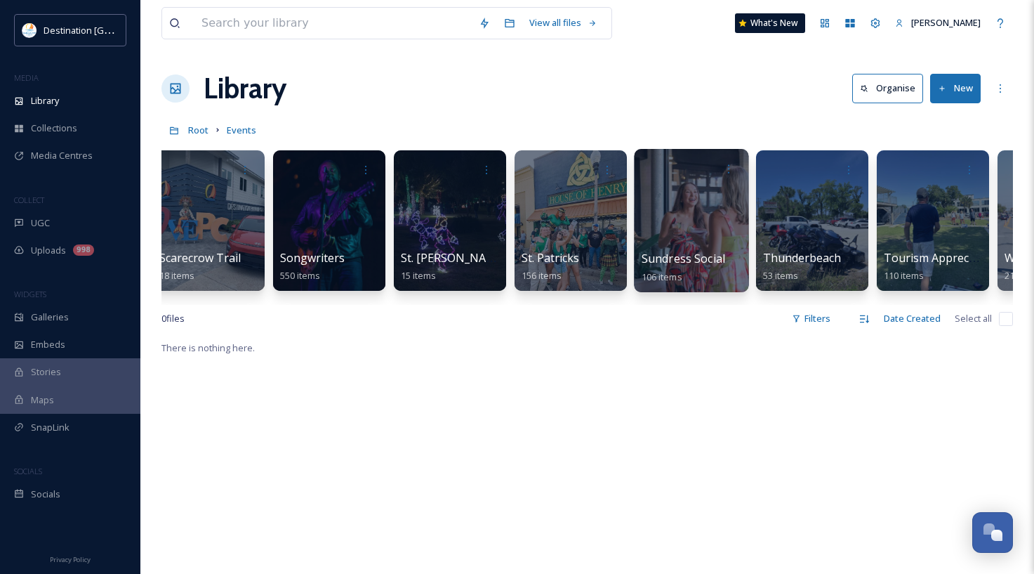
click at [701, 238] on div at bounding box center [691, 220] width 114 height 143
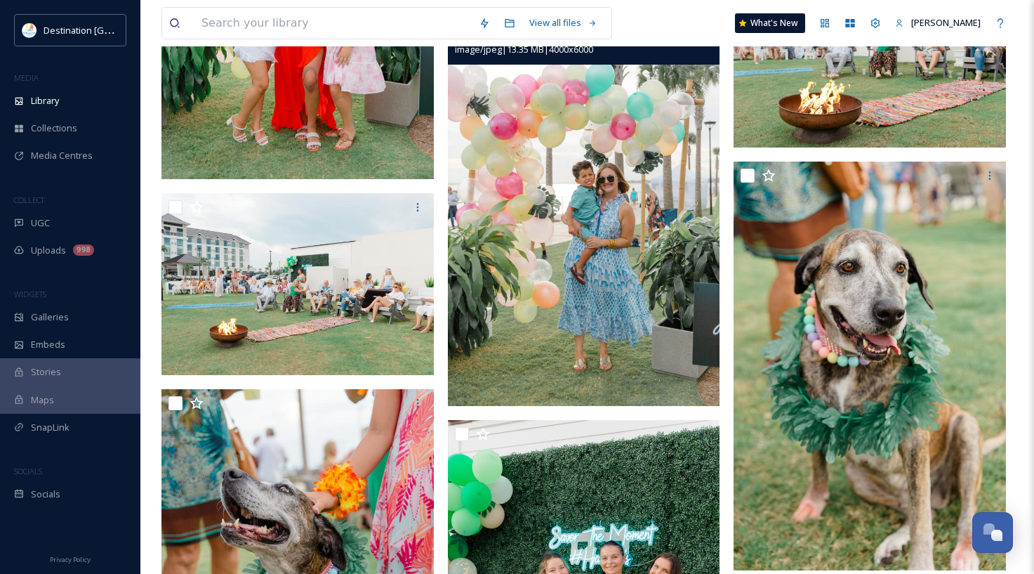
scroll to position [421, 0]
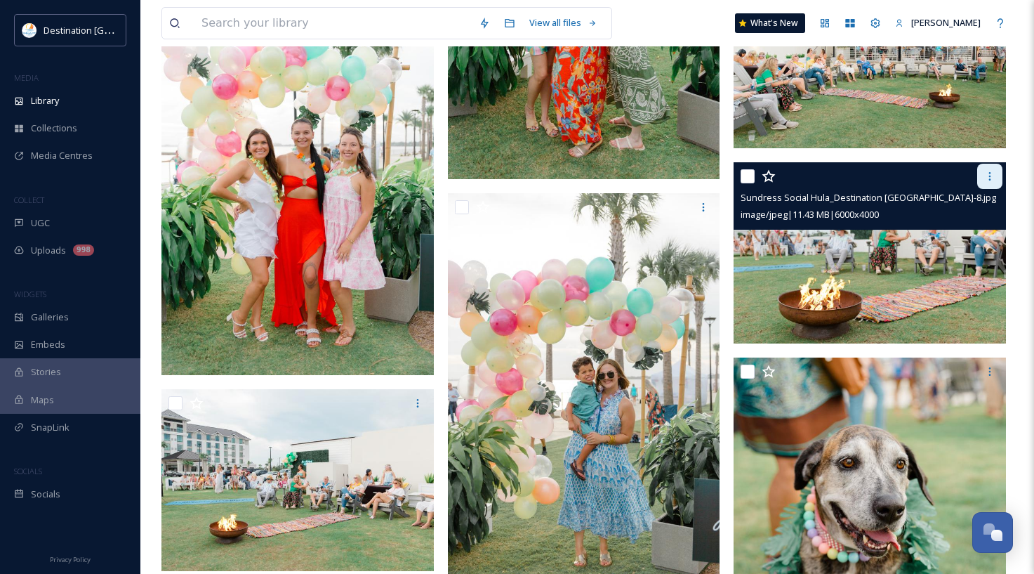
click at [975, 175] on icon at bounding box center [989, 176] width 11 height 11
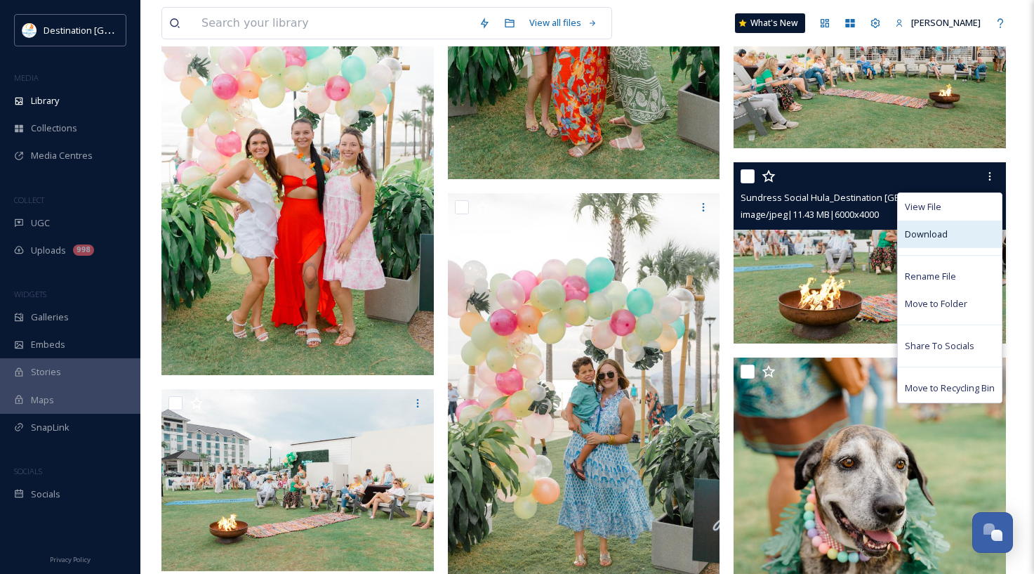
click at [936, 235] on span "Download" at bounding box center [926, 233] width 43 height 13
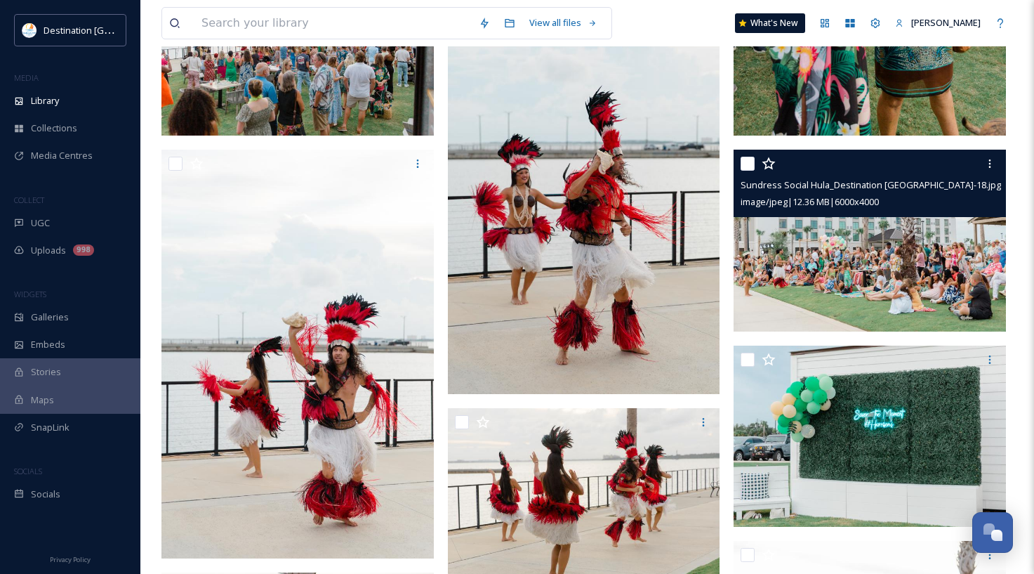
scroll to position [1404, 0]
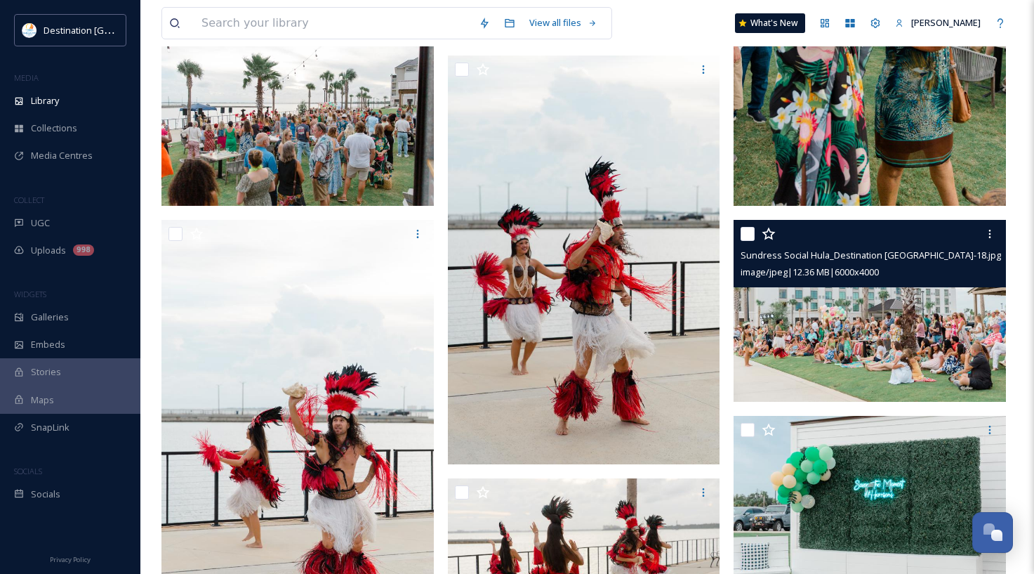
click at [876, 336] on img at bounding box center [870, 311] width 272 height 182
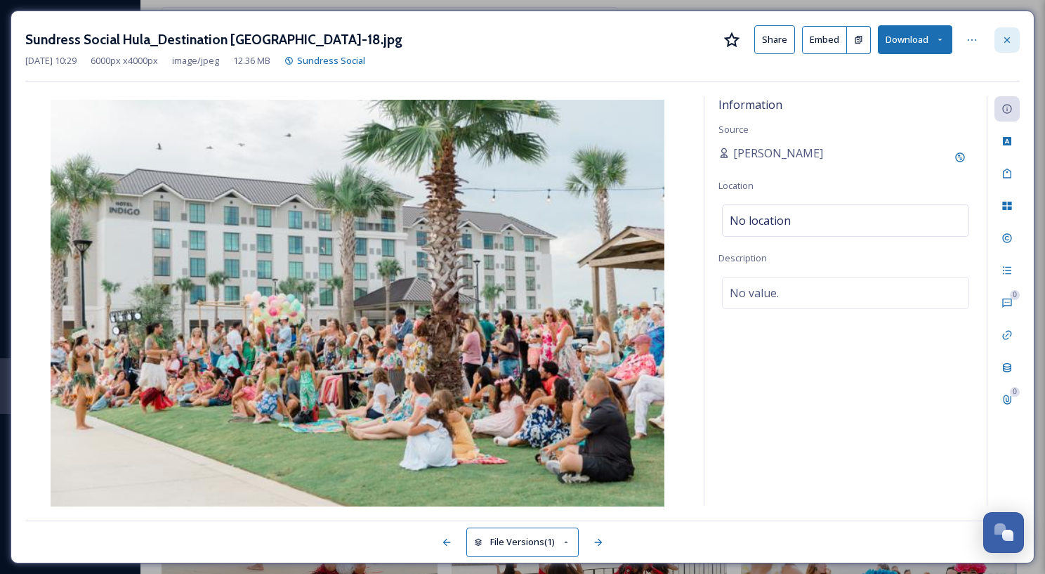
click at [975, 41] on icon at bounding box center [1006, 39] width 11 height 11
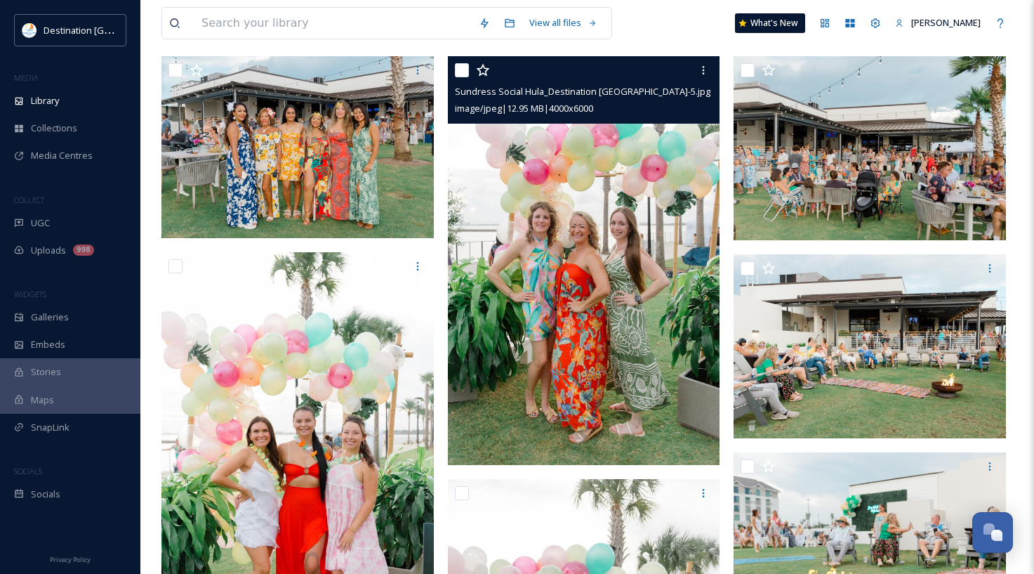
scroll to position [140, 0]
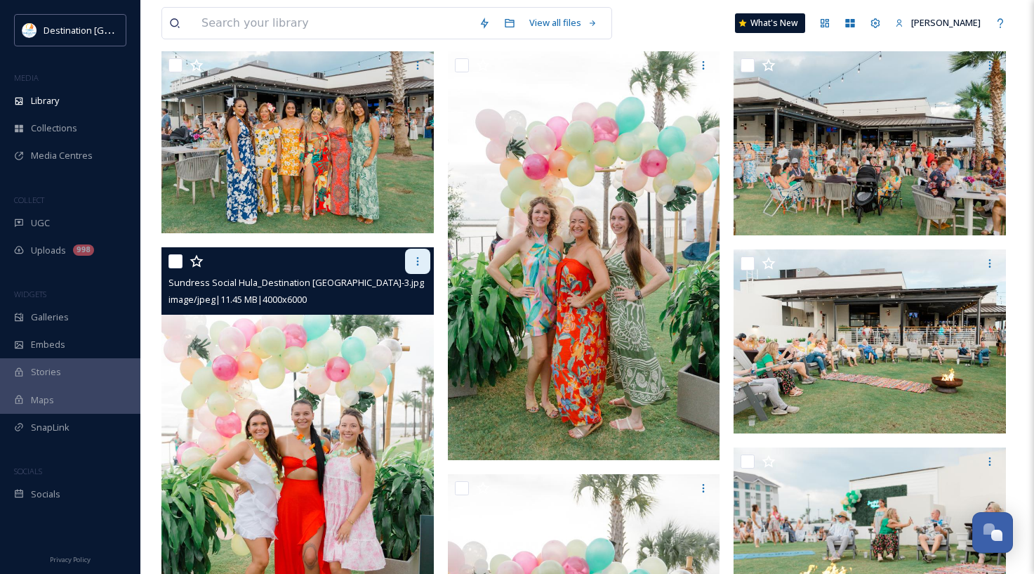
click at [414, 263] on icon at bounding box center [417, 261] width 11 height 11
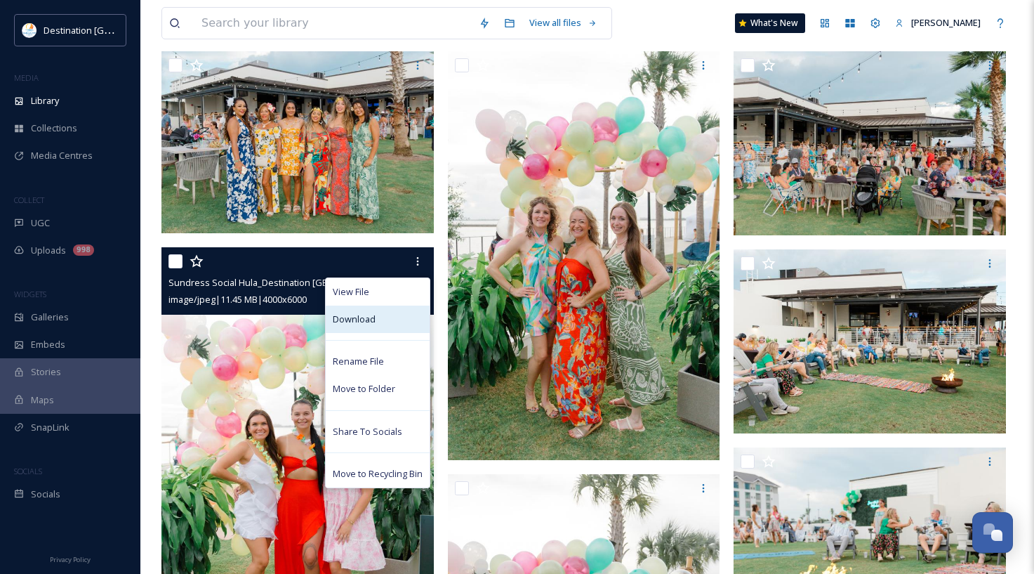
click at [393, 312] on div "Download" at bounding box center [378, 318] width 104 height 27
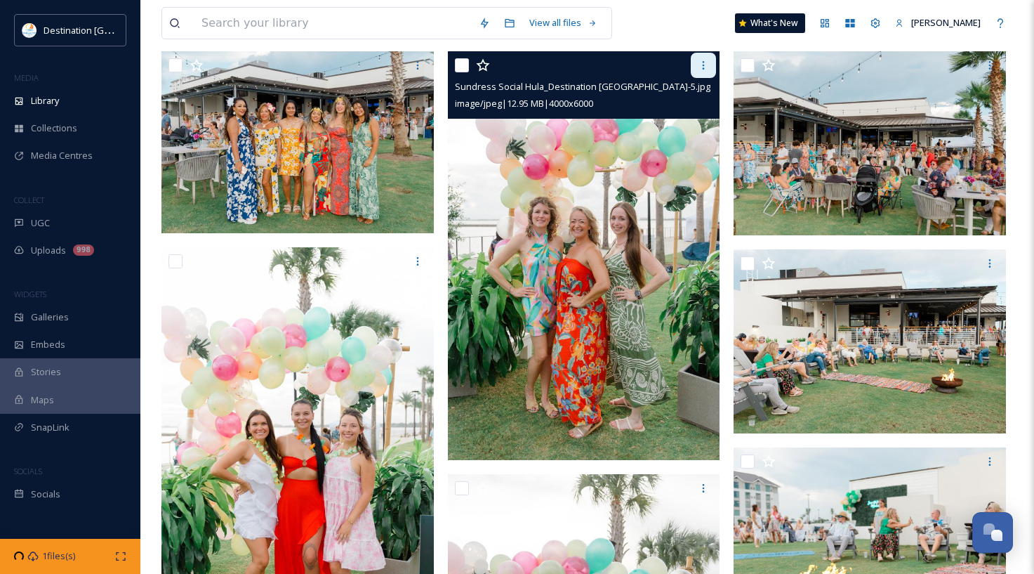
click at [702, 65] on icon at bounding box center [703, 65] width 11 height 11
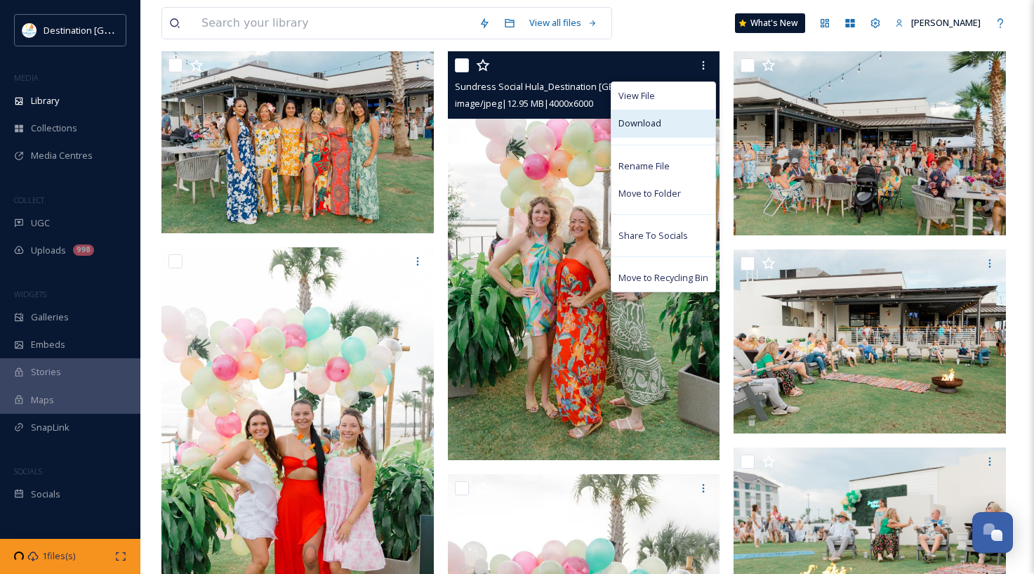
click at [638, 132] on div "Download" at bounding box center [664, 123] width 104 height 27
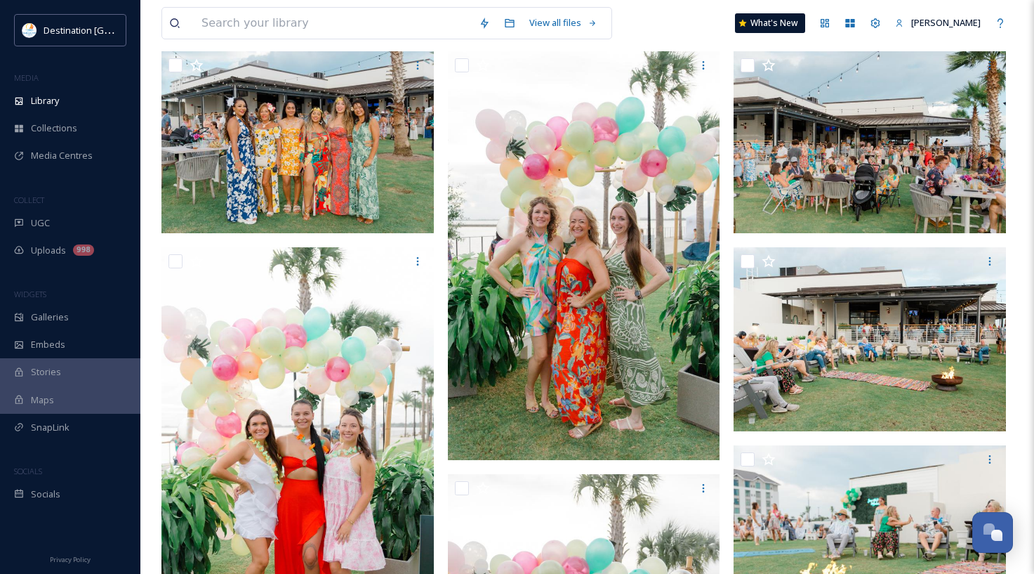
click at [690, 18] on div "View all files What's New [PERSON_NAME]" at bounding box center [587, 23] width 852 height 46
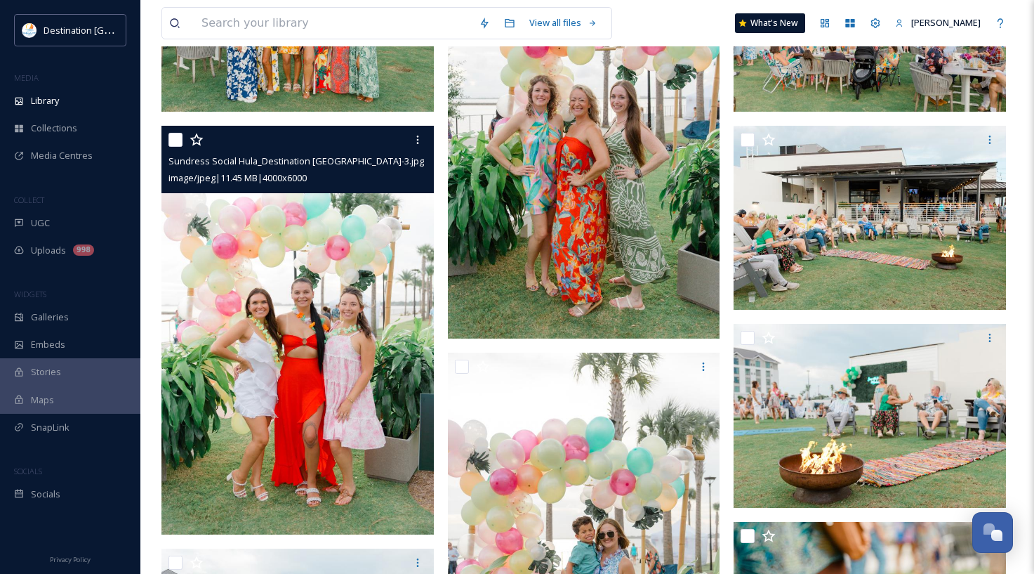
scroll to position [281, 0]
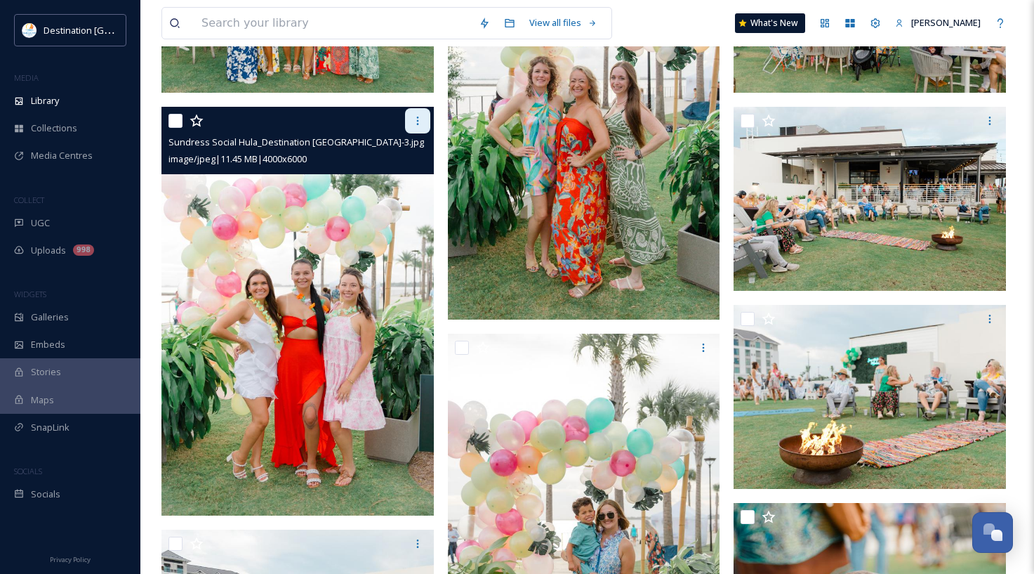
click at [414, 120] on icon at bounding box center [417, 120] width 11 height 11
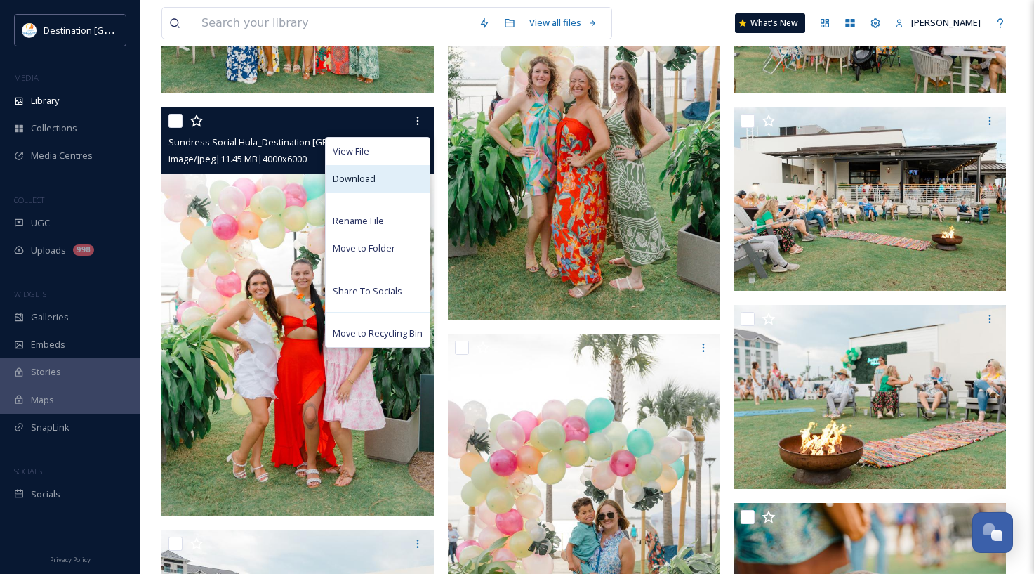
click at [381, 178] on div "Download" at bounding box center [378, 178] width 104 height 27
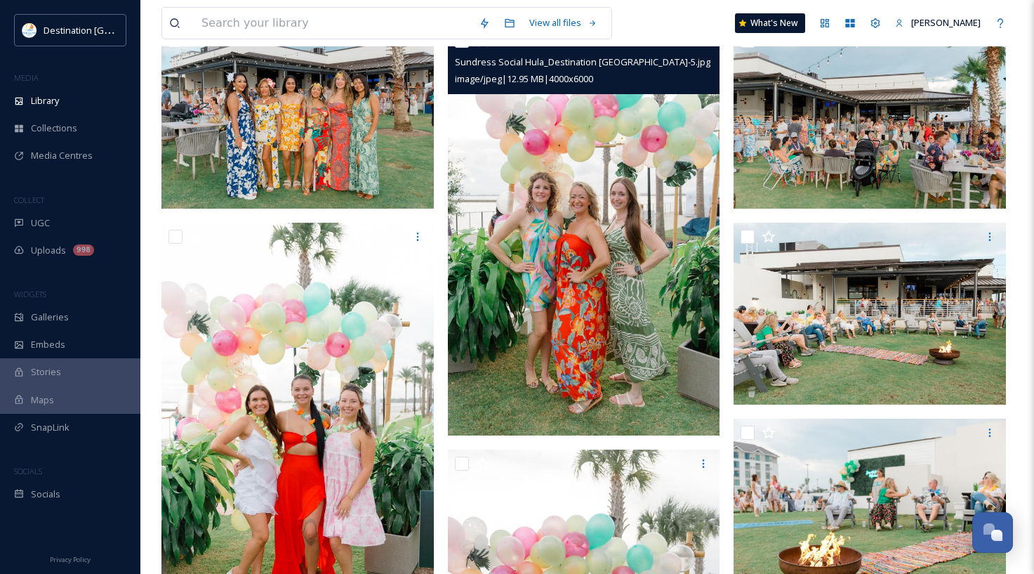
scroll to position [140, 0]
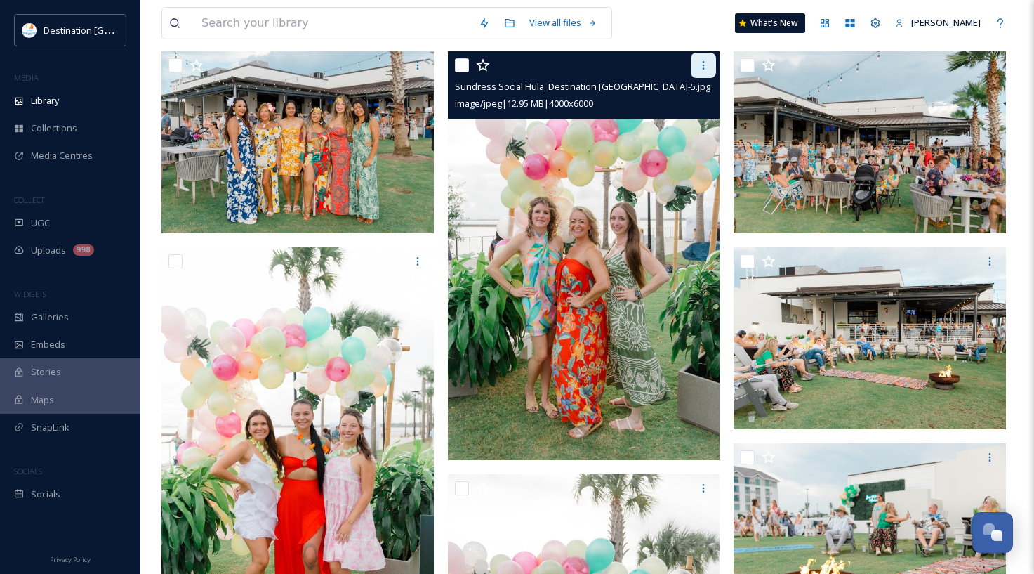
click at [699, 66] on icon at bounding box center [703, 65] width 11 height 11
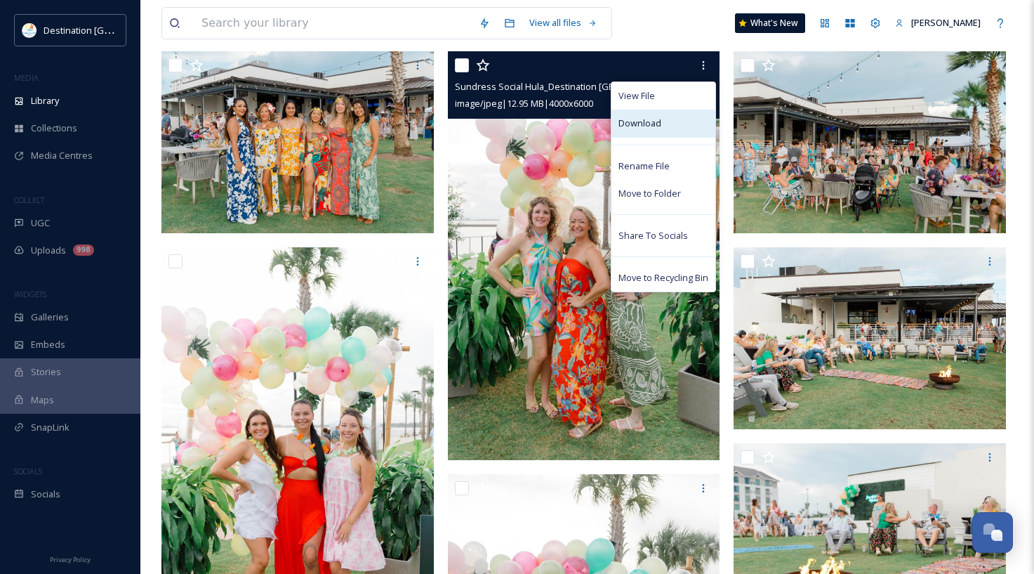
click at [655, 121] on span "Download" at bounding box center [640, 123] width 43 height 13
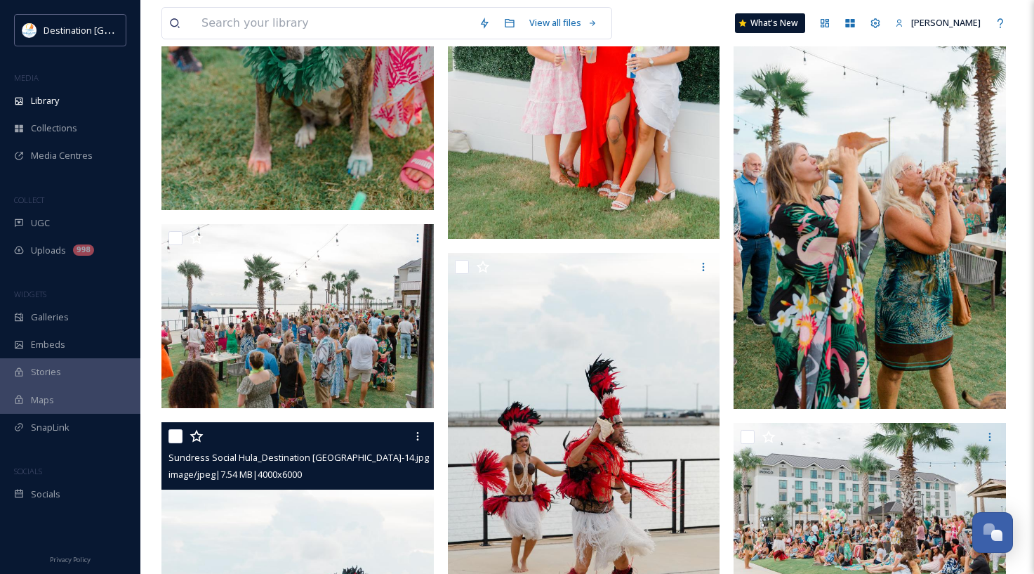
scroll to position [1123, 0]
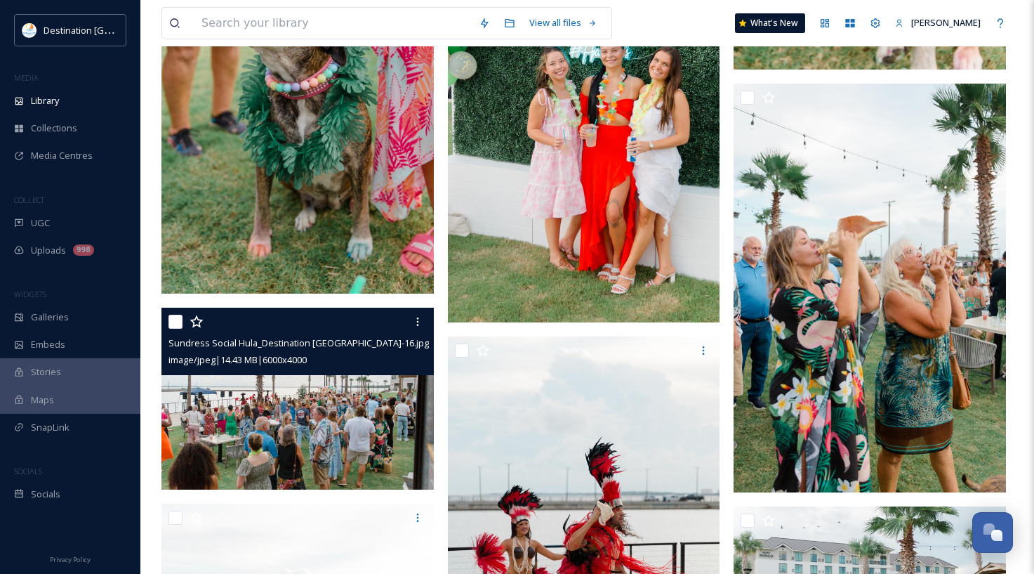
click at [369, 385] on img at bounding box center [297, 399] width 272 height 182
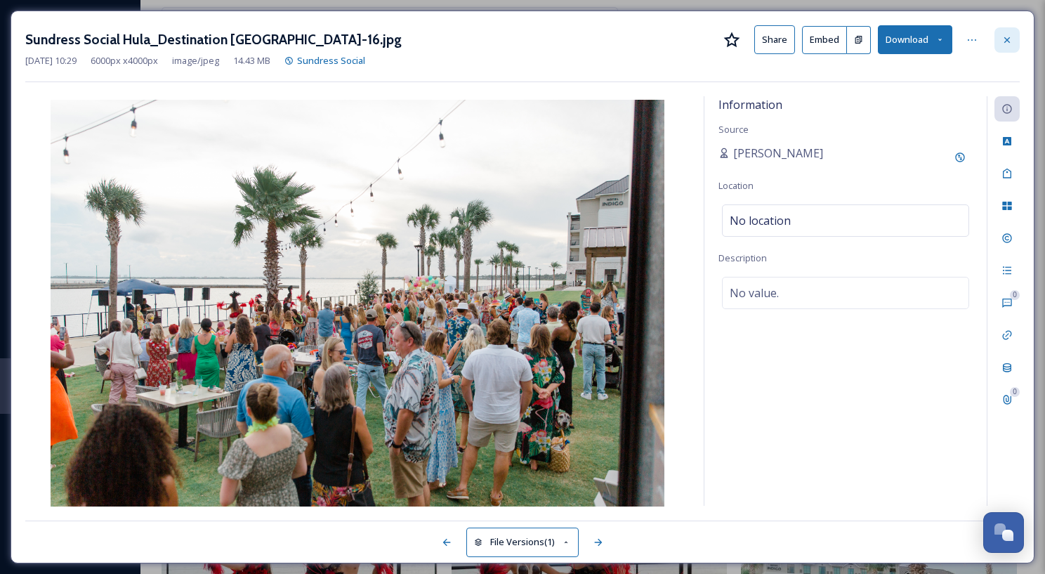
click at [975, 38] on icon at bounding box center [1007, 40] width 6 height 6
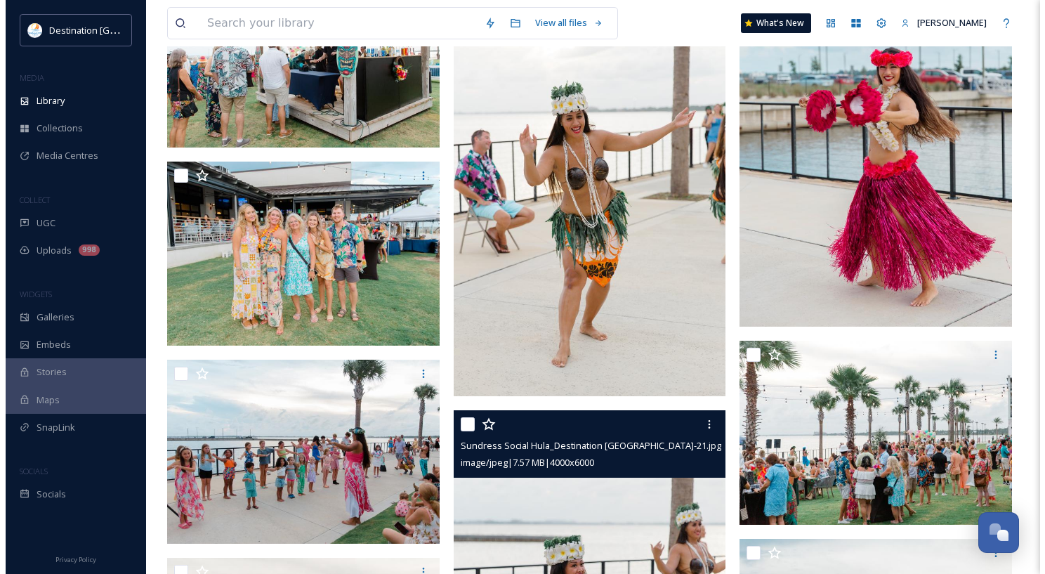
scroll to position [2528, 0]
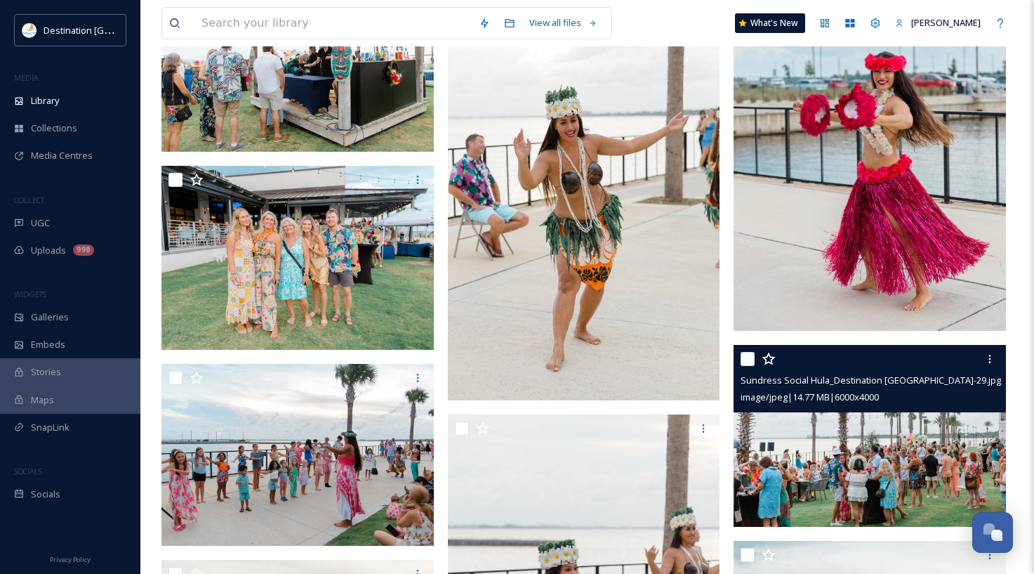
click at [850, 494] on img at bounding box center [870, 436] width 272 height 182
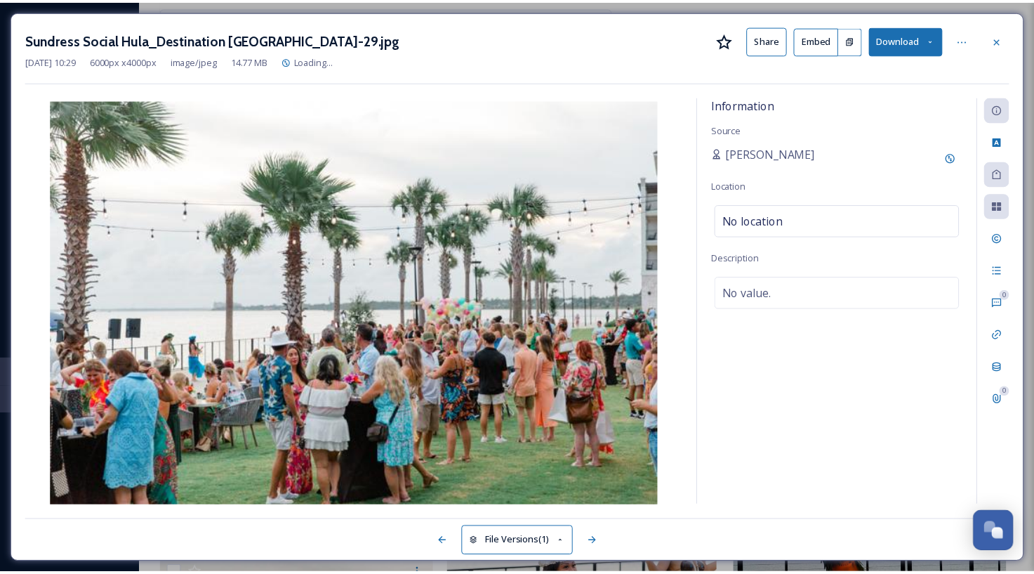
scroll to position [2530, 0]
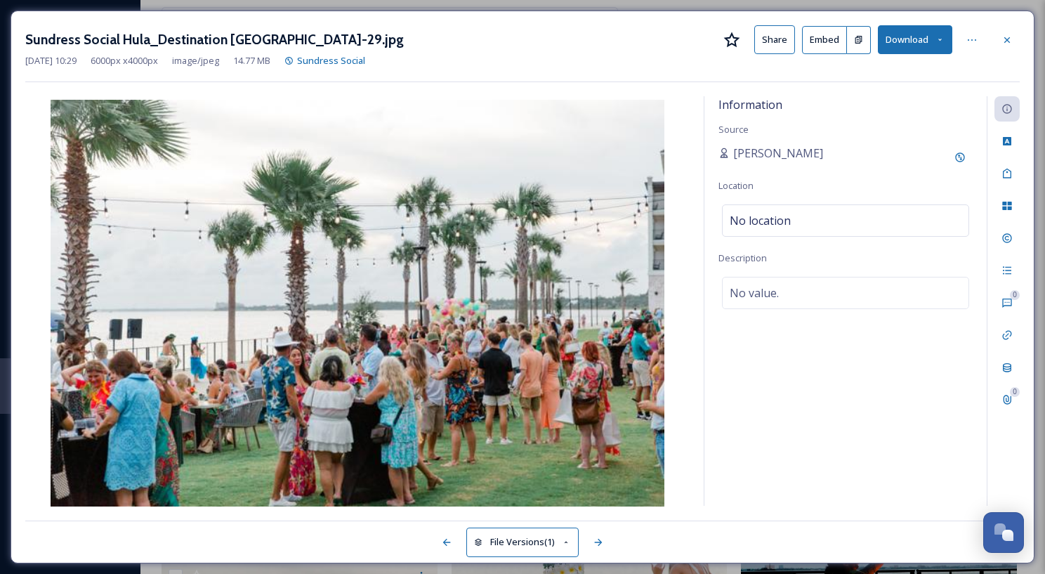
click at [937, 46] on button "Download" at bounding box center [915, 39] width 74 height 29
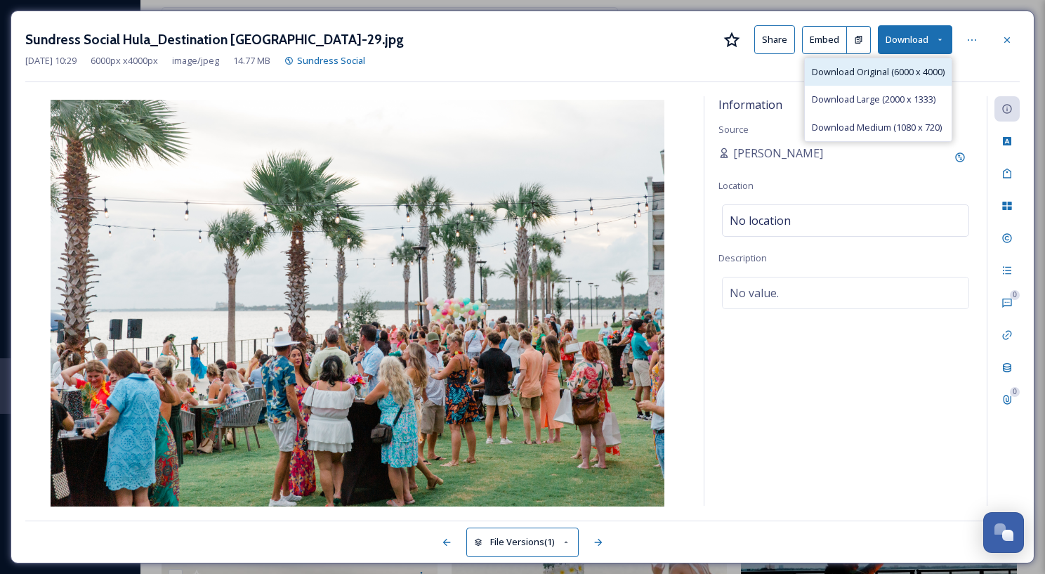
click at [895, 72] on span "Download Original (6000 x 4000)" at bounding box center [878, 71] width 133 height 13
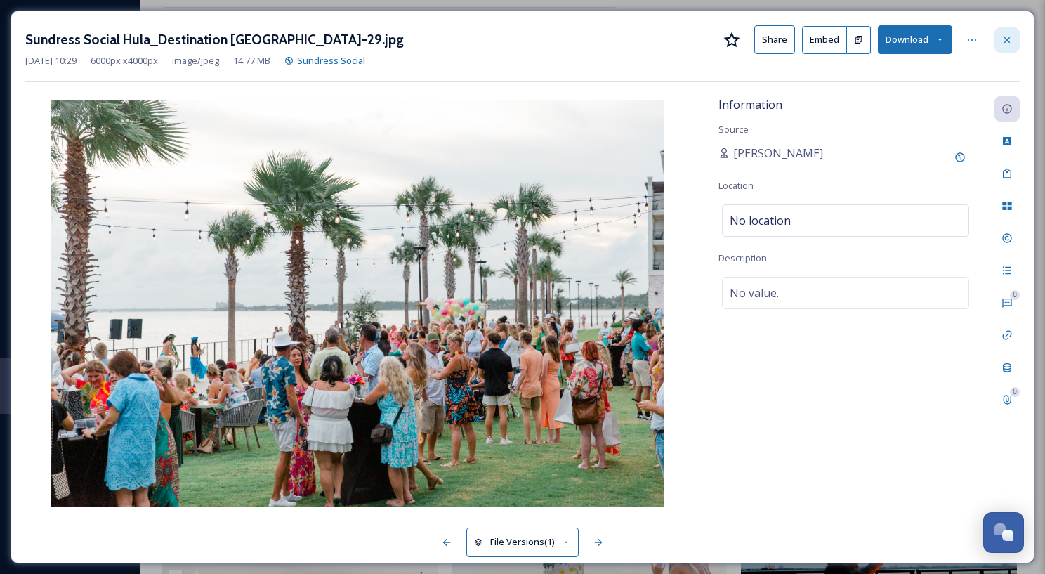
click at [975, 37] on icon at bounding box center [1006, 39] width 11 height 11
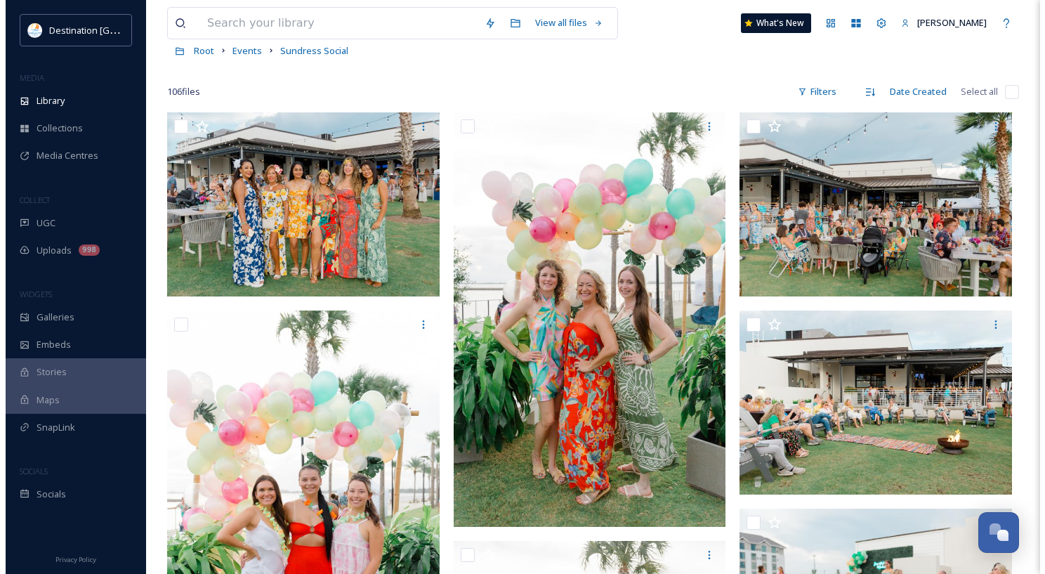
scroll to position [72, 0]
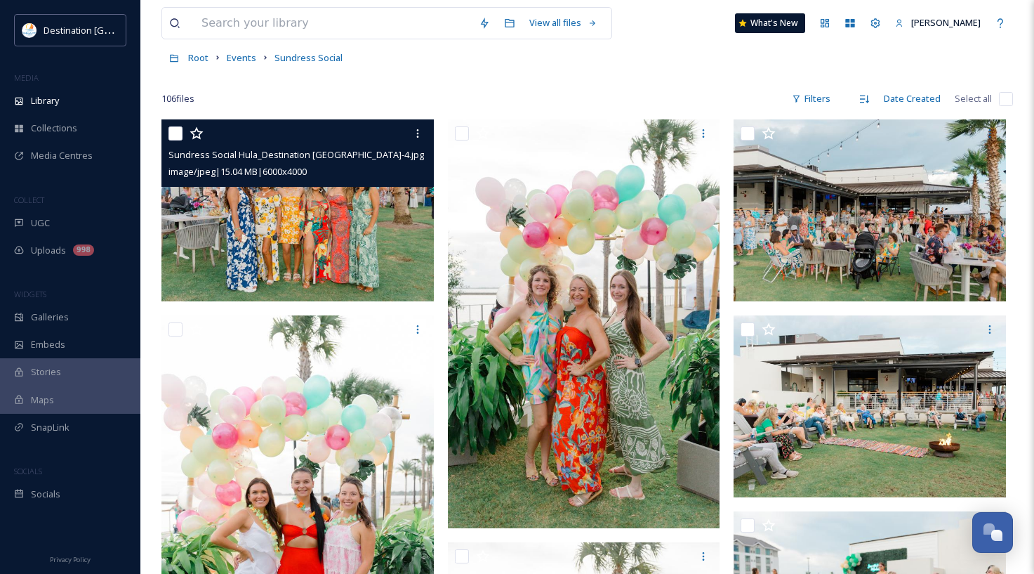
click at [310, 256] on img at bounding box center [297, 210] width 272 height 182
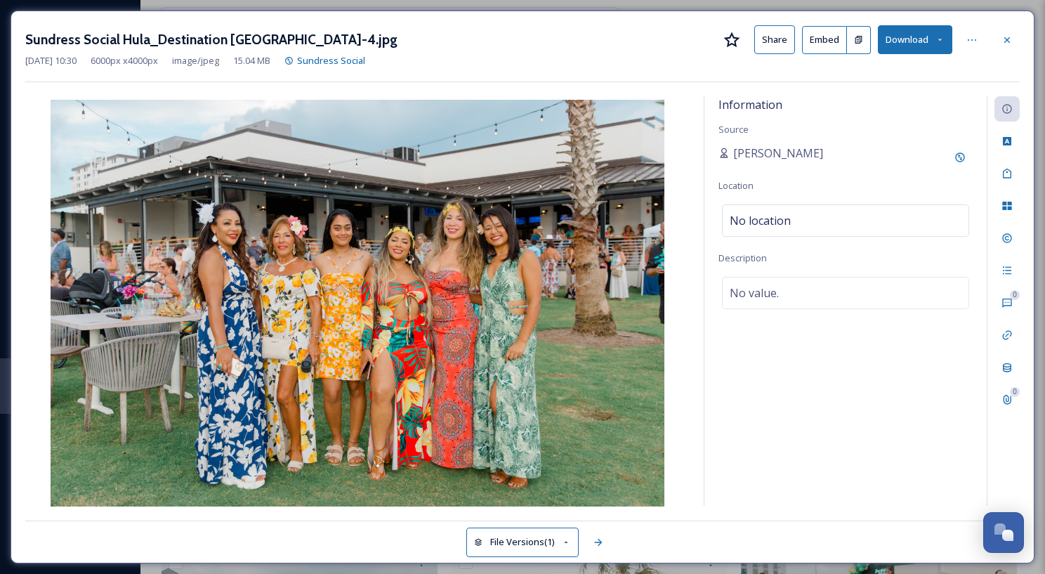
click at [928, 43] on button "Download" at bounding box center [915, 39] width 74 height 29
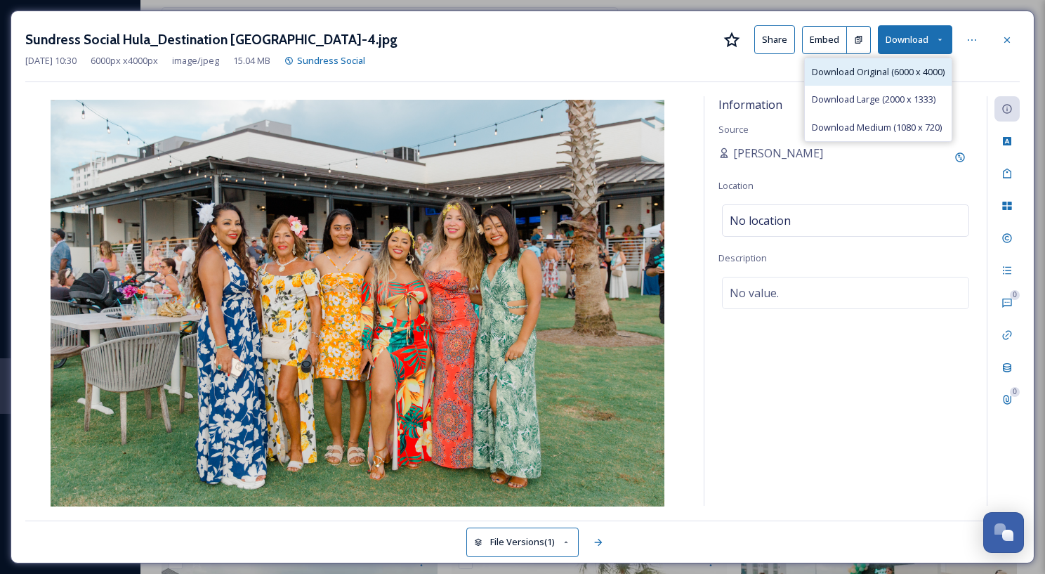
click at [850, 81] on div "Download Original (6000 x 4000)" at bounding box center [878, 71] width 147 height 27
